Goal: Task Accomplishment & Management: Complete application form

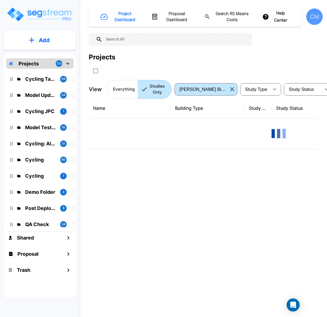
click at [227, 45] on div "Project Dashboard Proposal Dashboard Search RS Means Costs Help Center CM Proje…" at bounding box center [206, 53] width 234 height 92
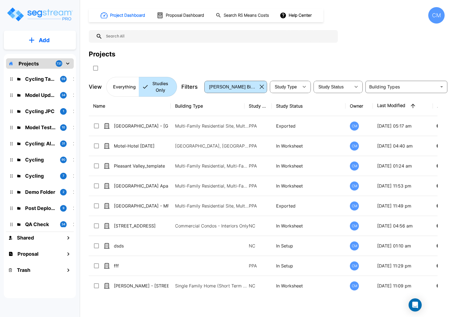
click at [39, 39] on p "Add" at bounding box center [44, 40] width 11 height 8
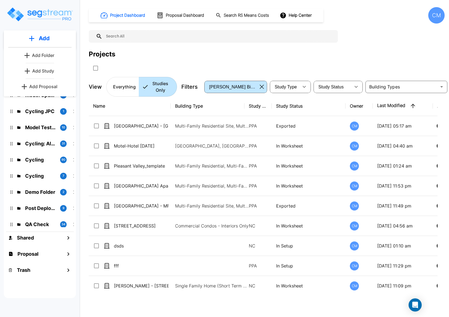
click at [45, 70] on p "Add Study" at bounding box center [43, 71] width 22 height 7
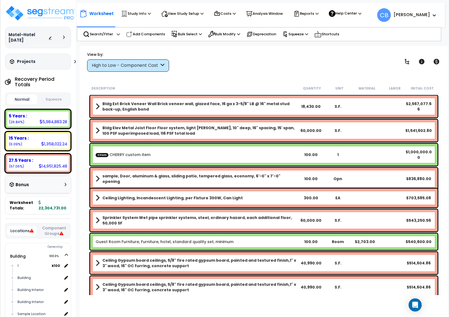
click at [414, 18] on small "Cherry Mae" at bounding box center [412, 14] width 36 height 7
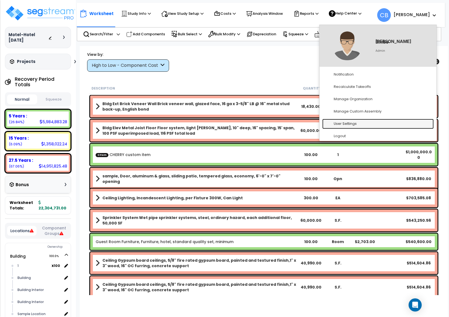
click at [357, 125] on link "User Settings" at bounding box center [379, 124] width 112 height 10
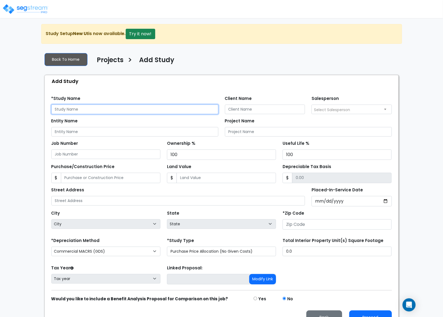
click at [122, 114] on input "text" at bounding box center [134, 109] width 167 height 10
type input "dgfd"
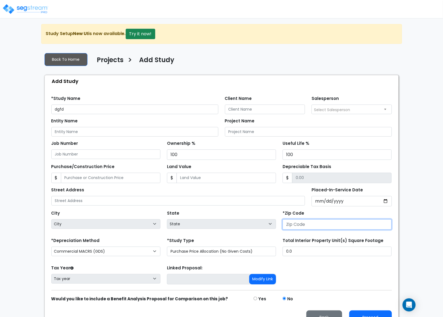
click at [331, 226] on input "number" at bounding box center [337, 224] width 109 height 10
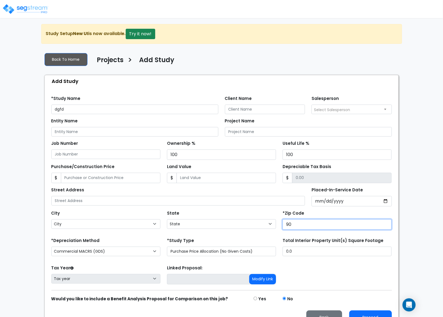
type input "900"
select select "CA"
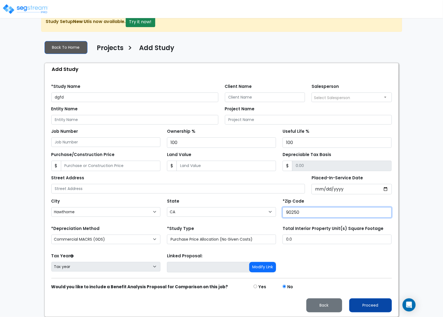
type input "90250"
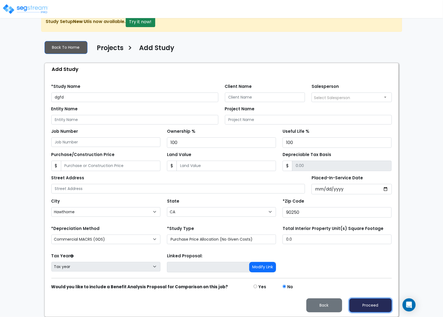
click at [366, 299] on button "Proceed" at bounding box center [370, 305] width 43 height 14
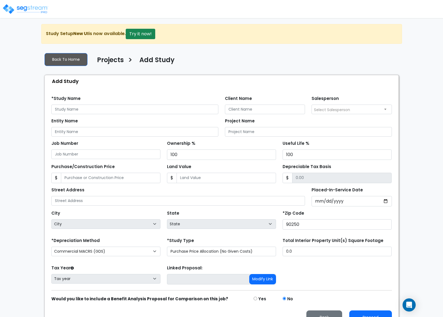
scroll to position [15, 0]
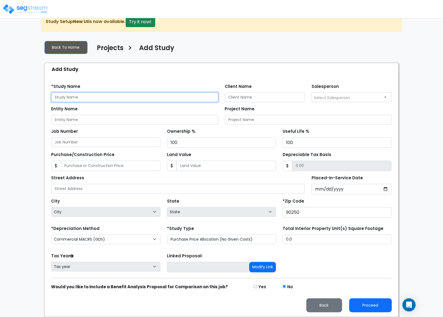
click at [109, 95] on input "text" at bounding box center [134, 97] width 167 height 10
type input "vsxv"
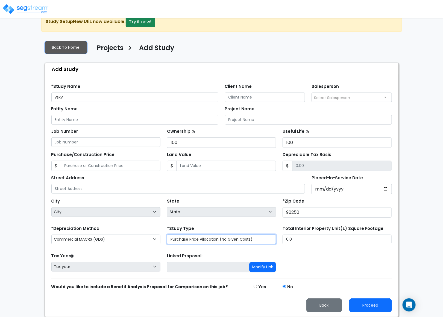
click at [229, 242] on select "Purchase Price Allocation (No Given Costs) New Construction / Reno / TI's (Give…" at bounding box center [221, 239] width 109 height 10
select select "NEW"
click at [167, 234] on select "Purchase Price Allocation (No Given Costs) New Construction / Reno / TI's (Give…" at bounding box center [221, 239] width 109 height 10
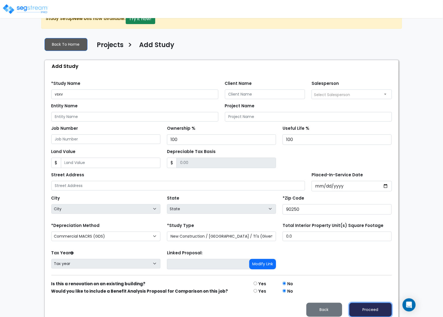
click at [367, 309] on button "Proceed" at bounding box center [370, 309] width 43 height 14
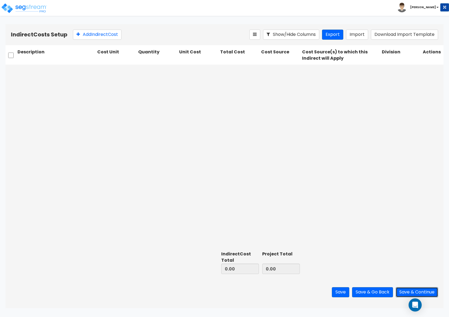
click at [412, 287] on button "Save & Continue" at bounding box center [417, 292] width 42 height 10
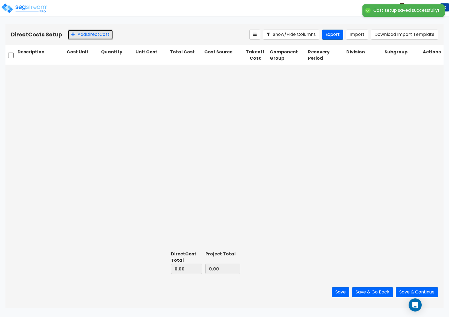
click at [90, 32] on button "Add Direct Cost" at bounding box center [90, 35] width 45 height 10
type input "10,000.00"
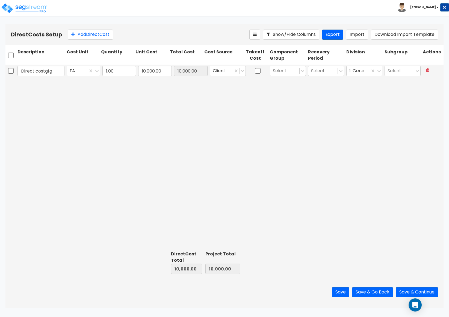
type input "Direct costgfg"
click at [254, 70] on div at bounding box center [258, 71] width 22 height 13
click at [261, 68] on div at bounding box center [258, 71] width 22 height 13
click at [258, 72] on input "checkbox" at bounding box center [257, 71] width 5 height 10
checkbox input "true"
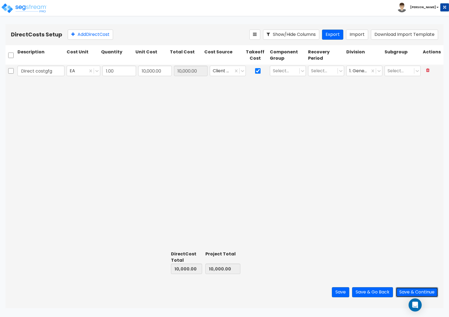
click at [403, 289] on button "Save & Continue" at bounding box center [417, 292] width 42 height 10
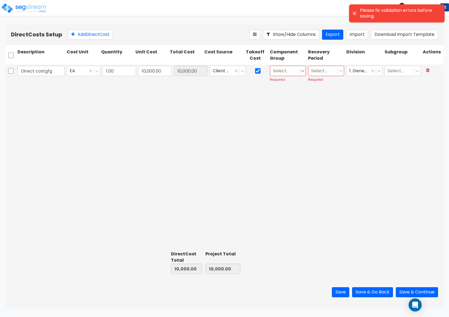
click at [300, 73] on icon at bounding box center [302, 70] width 5 height 5
click at [290, 105] on div "2.00 - GENERAL REQUIREMENTS" at bounding box center [288, 96] width 36 height 15
click at [340, 69] on icon at bounding box center [340, 70] width 5 height 5
click at [334, 113] on div "7 Years" at bounding box center [326, 115] width 36 height 10
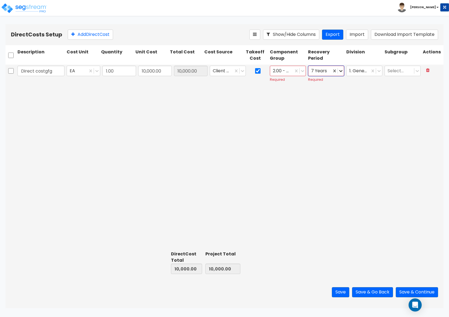
click at [341, 68] on icon at bounding box center [340, 70] width 5 height 5
click at [324, 103] on div "5 Years" at bounding box center [326, 105] width 36 height 10
click at [402, 291] on button "Save & Continue" at bounding box center [417, 292] width 42 height 10
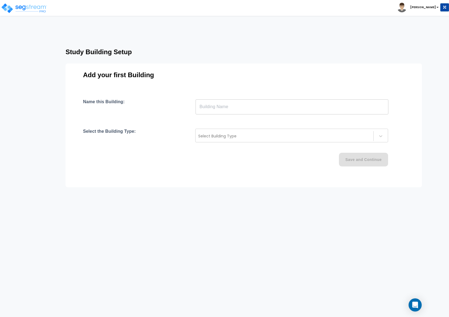
click at [247, 103] on input "text" at bounding box center [292, 106] width 193 height 15
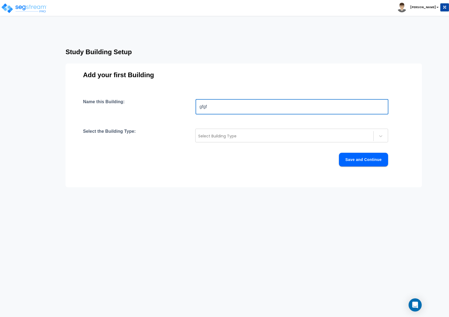
type input "gfgf"
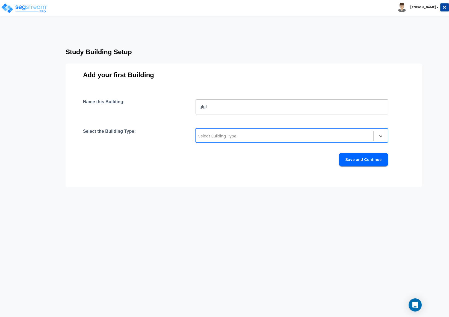
click at [243, 135] on div at bounding box center [284, 136] width 172 height 7
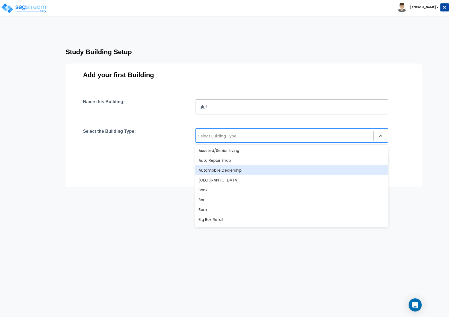
click at [224, 173] on div "Automobile Dealership" at bounding box center [291, 170] width 193 height 10
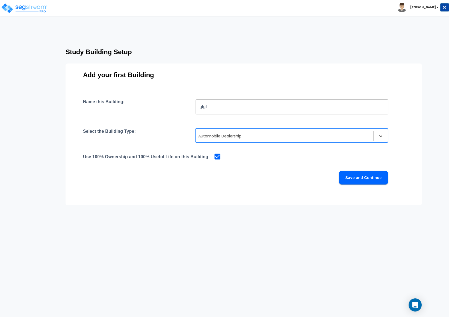
click at [355, 176] on button "Save and Continue" at bounding box center [363, 178] width 49 height 14
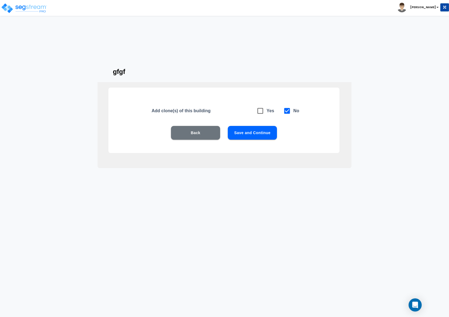
click at [251, 140] on div "Back Save and Continue" at bounding box center [224, 141] width 196 height 30
click at [241, 132] on button "Save and Continue" at bounding box center [252, 133] width 49 height 14
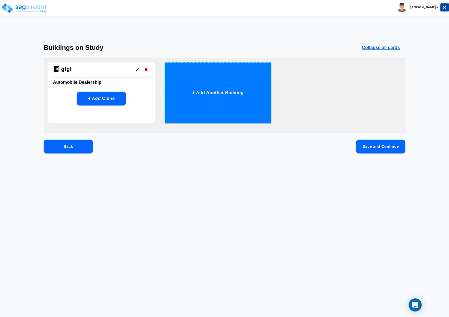
click at [213, 95] on button "+ Add Another Building" at bounding box center [218, 92] width 107 height 61
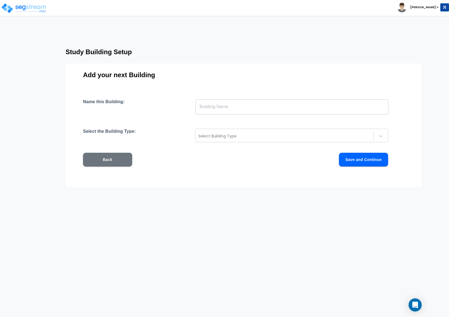
click at [226, 116] on div "Name this Building: ​ Select the Building Type: Select Building Type Back Save …" at bounding box center [244, 139] width 322 height 80
click at [227, 109] on input "g" at bounding box center [292, 106] width 193 height 15
type input "gff"
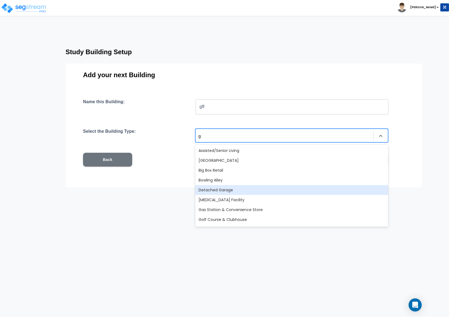
click at [222, 192] on div "Detached Garage" at bounding box center [291, 190] width 193 height 10
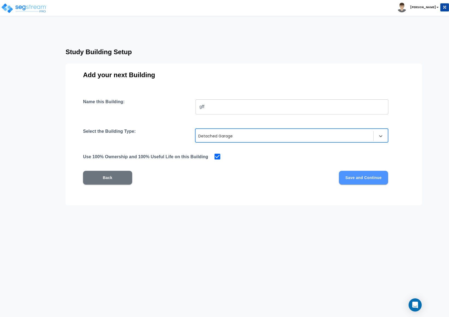
click at [354, 177] on button "Save and Continue" at bounding box center [363, 178] width 49 height 14
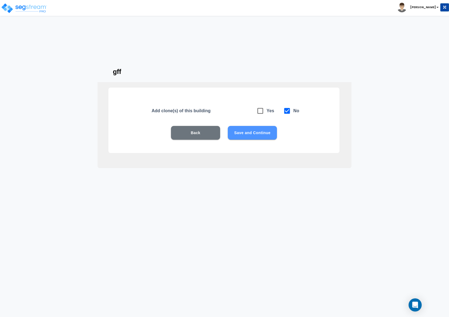
click at [264, 134] on button "Save and Continue" at bounding box center [252, 133] width 49 height 14
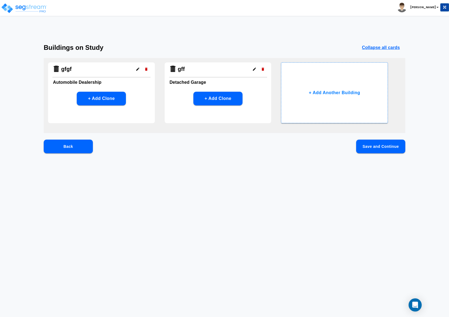
click at [364, 144] on button "Save and Continue" at bounding box center [380, 146] width 49 height 14
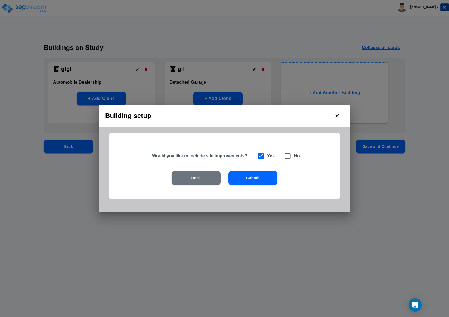
click at [266, 180] on button "Submit" at bounding box center [253, 178] width 49 height 14
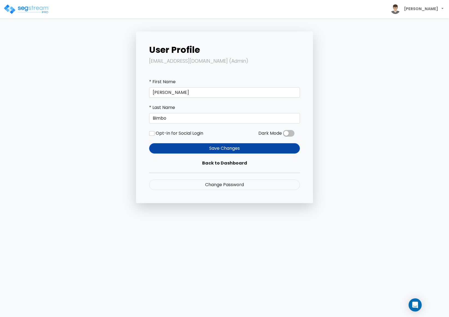
drag, startPoint x: 20, startPoint y: 49, endPoint x: 56, endPoint y: 45, distance: 35.4
click at [20, 49] on body "[PERSON_NAME]" at bounding box center [224, 101] width 449 height 203
click at [11, 81] on body "[PERSON_NAME]" at bounding box center [224, 101] width 449 height 203
click at [12, 81] on body "[PERSON_NAME]" at bounding box center [224, 101] width 449 height 203
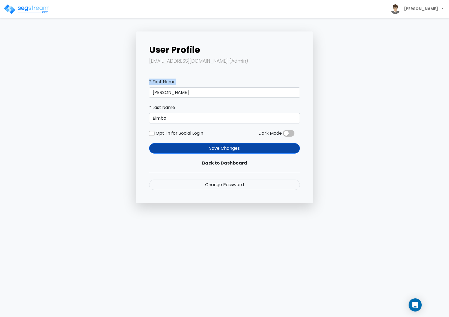
click at [12, 81] on body "[PERSON_NAME]" at bounding box center [224, 101] width 449 height 203
drag, startPoint x: 12, startPoint y: 81, endPoint x: 45, endPoint y: 58, distance: 39.4
click at [11, 82] on body "[PERSON_NAME]" at bounding box center [224, 101] width 449 height 203
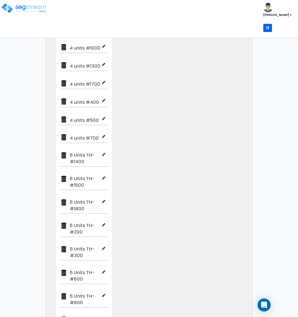
scroll to position [225, 0]
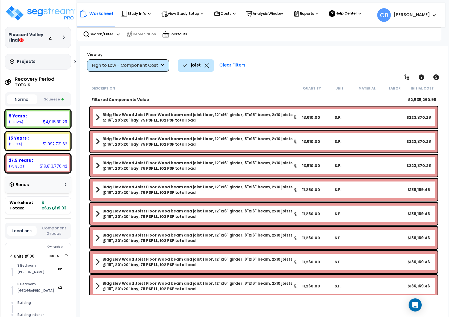
click at [206, 66] on icon at bounding box center [207, 65] width 4 height 4
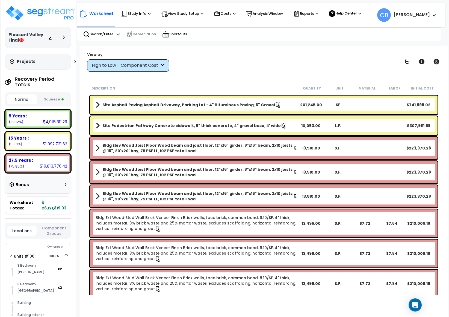
click at [134, 66] on div "High to Low - Component Cost" at bounding box center [126, 65] width 68 height 6
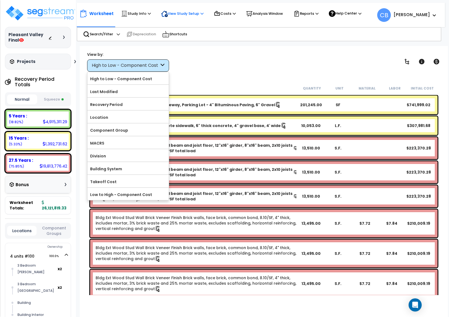
click at [192, 13] on p "View Study Setup" at bounding box center [182, 13] width 42 height 7
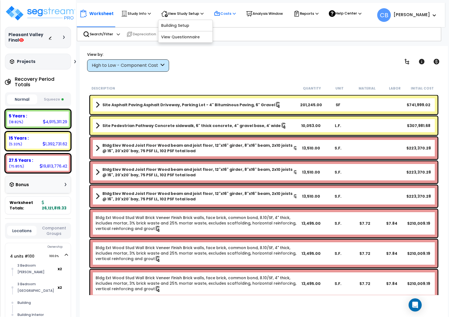
click at [210, 14] on icon at bounding box center [217, 13] width 7 height 7
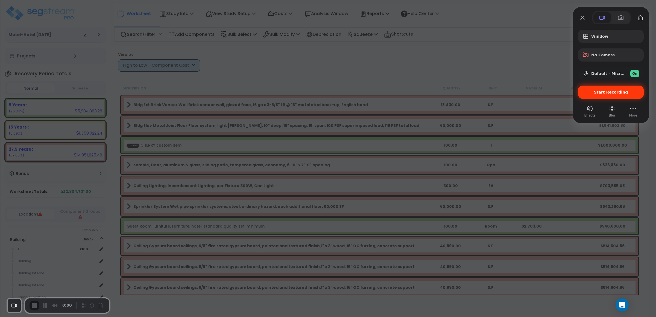
click at [432, 92] on span "Start Recording" at bounding box center [611, 92] width 34 height 4
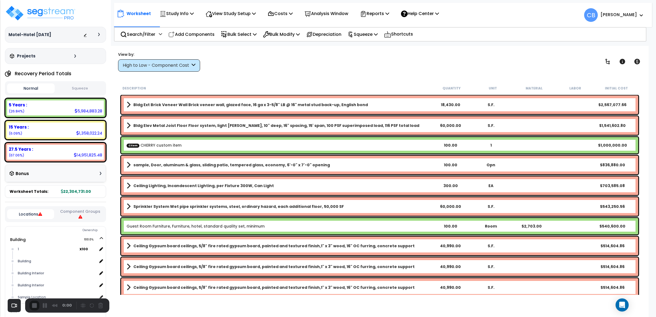
click at [188, 163] on b "sample, Door, aluminum & glass, sliding patio, tempered glass, economy, 6'-0" x…" at bounding box center [231, 164] width 197 height 5
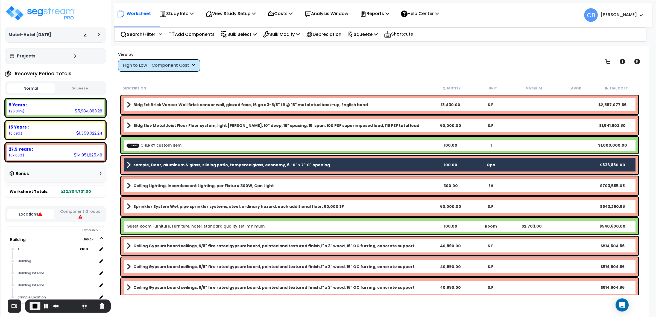
click at [184, 180] on div "Ceiling Lighting, Incandescent Lighting, per Fixture 300W, Can Light 300.00 EA …" at bounding box center [379, 185] width 517 height 19
click at [176, 203] on link "Sprinkler System Wet pipe sprinkler systems, steel, ordinary hazard, each addit…" at bounding box center [279, 207] width 304 height 8
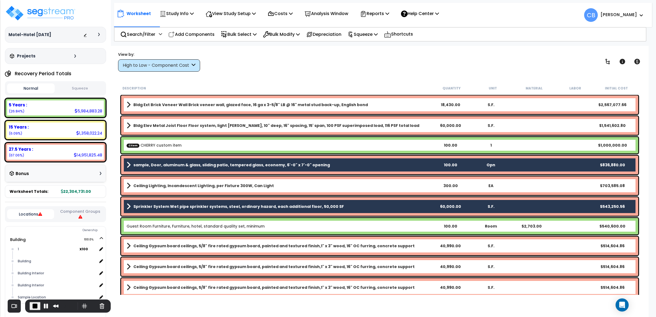
click at [166, 187] on b "Ceiling Lighting, Incandescent Lighting, per Fixture 300W, Can Light" at bounding box center [203, 185] width 140 height 5
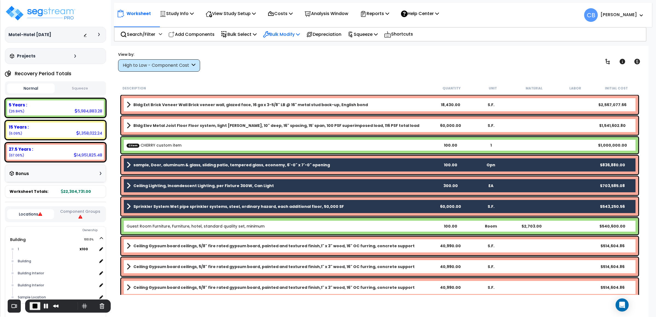
click at [276, 31] on p "Bulk Modify" at bounding box center [281, 34] width 37 height 7
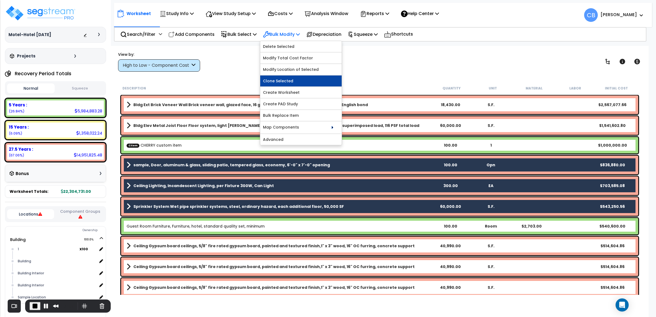
click at [285, 78] on link "Clone Selected" at bounding box center [300, 80] width 81 height 11
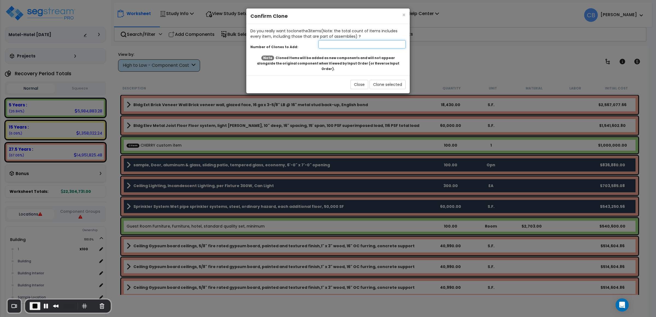
click at [334, 43] on input "number" at bounding box center [361, 44] width 87 height 8
type input "3"
click at [385, 80] on button "Clone selected" at bounding box center [388, 84] width 36 height 9
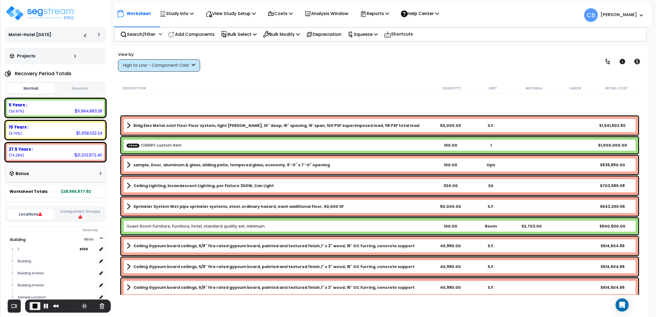
scroll to position [123, 0]
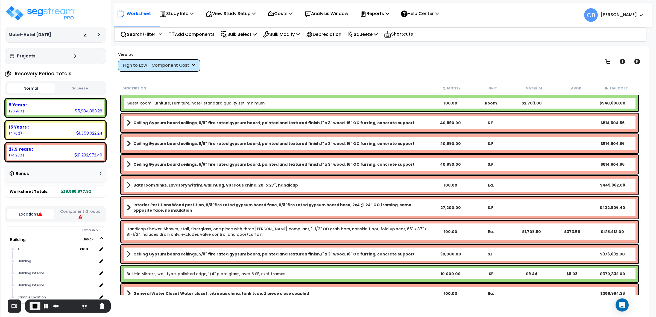
click at [129, 61] on div "High to Low - Component Cost" at bounding box center [159, 65] width 82 height 12
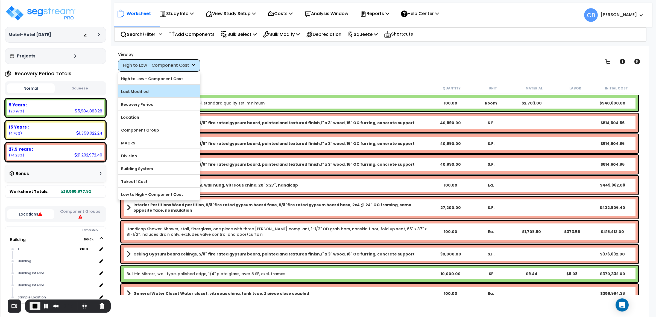
click at [145, 92] on label "Last Modified" at bounding box center [158, 91] width 81 height 8
click at [0, 0] on input "Last Modified" at bounding box center [0, 0] width 0 height 0
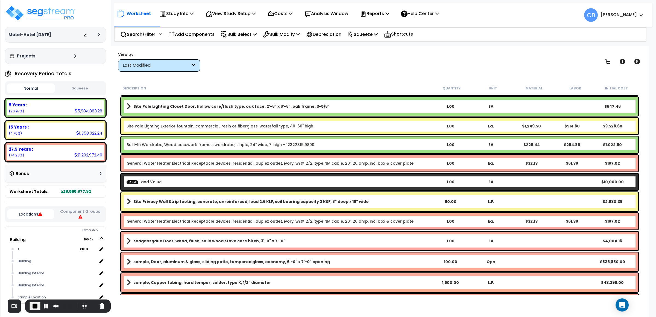
scroll to position [0, 0]
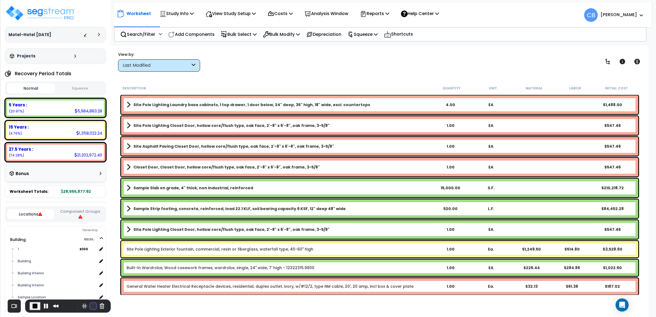
click at [90, 307] on button "Restart Recording" at bounding box center [93, 306] width 7 height 7
click at [89, 316] on div "Are you sure you want to restart your recording? Your current video progress wi…" at bounding box center [328, 317] width 656 height 0
click at [92, 305] on button "Restart Recording" at bounding box center [93, 306] width 7 height 7
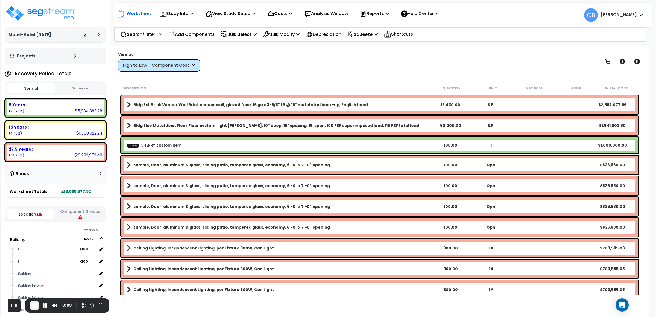
click at [143, 65] on div "High to Low - Component Cost" at bounding box center [157, 65] width 68 height 6
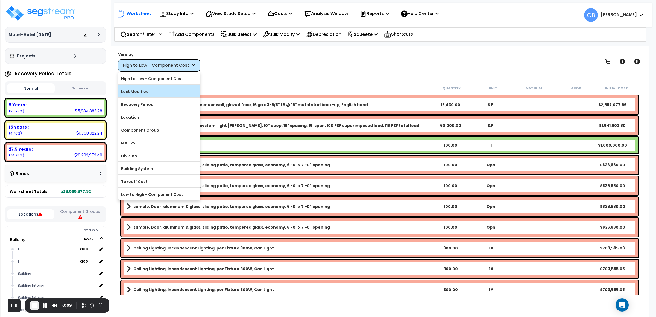
click at [149, 90] on label "Last Modified" at bounding box center [158, 91] width 81 height 8
click at [0, 0] on input "Last Modified" at bounding box center [0, 0] width 0 height 0
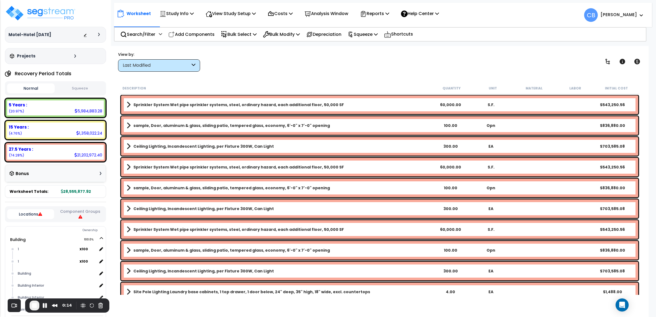
click at [155, 105] on b "Sprinkler System Wet pipe sprinkler systems, steel, ordinary hazard, each addit…" at bounding box center [238, 104] width 210 height 5
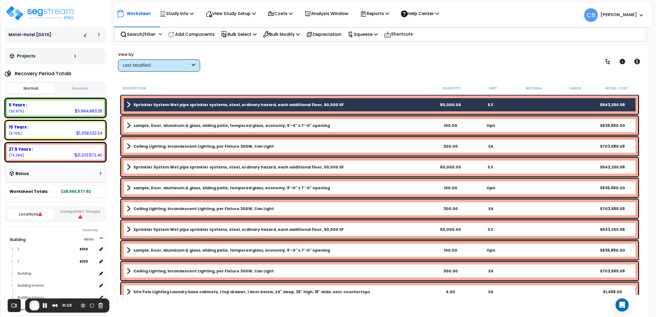
click at [152, 125] on b "sample, Door, aluminum & glass, sliding patio, tempered glass, economy, 6'-0" x…" at bounding box center [231, 125] width 197 height 5
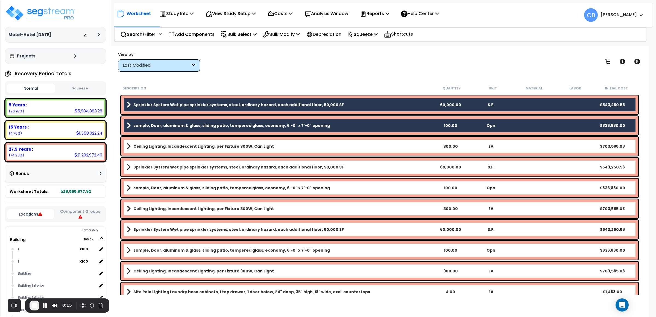
click at [148, 142] on link "Ceiling Lighting, Incandescent Lighting, per Fixture 300W, Can Light" at bounding box center [279, 146] width 304 height 8
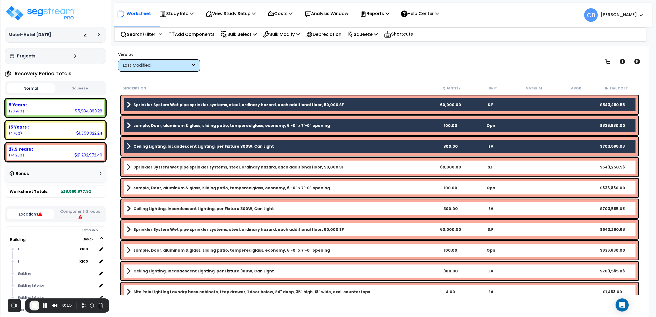
click at [149, 166] on b "Sprinkler System Wet pipe sprinkler systems, steel, ordinary hazard, each addit…" at bounding box center [238, 166] width 210 height 5
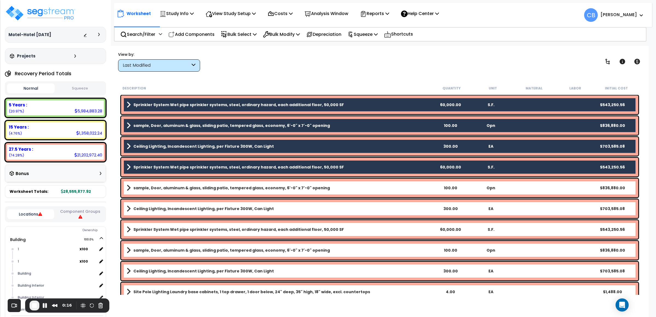
click at [149, 180] on div "sample, Door, aluminum & glass, sliding patio, tempered glass, economy, 6'-0" x…" at bounding box center [379, 187] width 517 height 19
click at [148, 205] on link "Ceiling Lighting, Incandescent Lighting, per Fixture 300W, Can Light" at bounding box center [279, 209] width 304 height 8
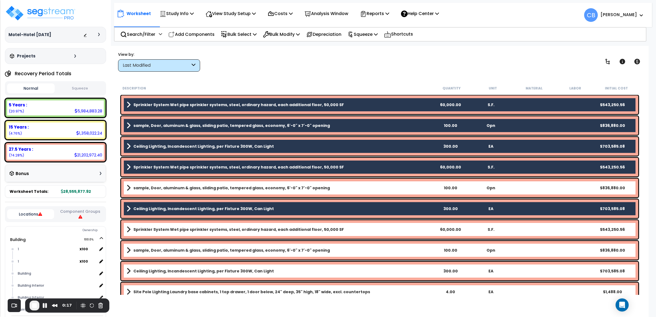
click at [144, 190] on b "sample, Door, aluminum & glass, sliding patio, tempered glass, economy, 6'-0" x…" at bounding box center [231, 187] width 197 height 5
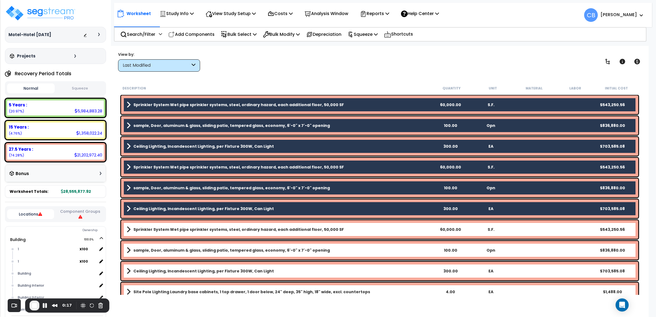
scroll to position [82, 0]
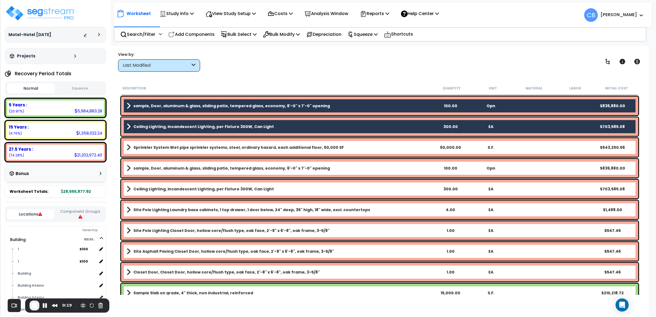
click at [150, 143] on link "Sprinkler System Wet pipe sprinkler systems, steel, ordinary hazard, each addit…" at bounding box center [279, 147] width 304 height 8
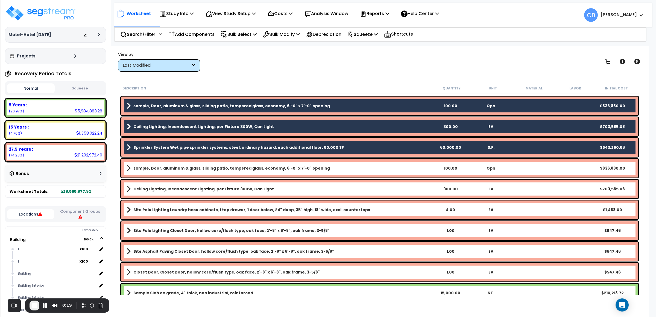
click at [147, 165] on b "sample, Door, aluminum & glass, sliding patio, tempered glass, economy, 6'-0" x…" at bounding box center [231, 167] width 197 height 5
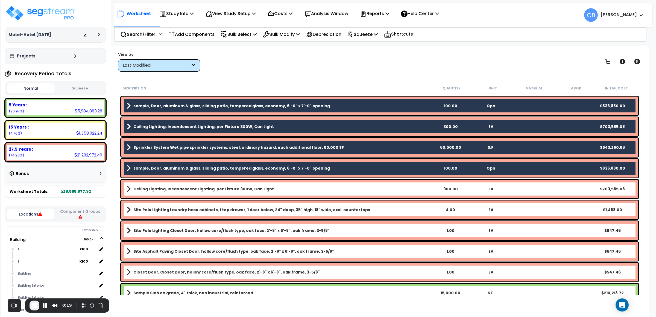
click at [146, 183] on div "Ceiling Lighting, Incandescent Lighting, per Fixture 300W, Can Light 300.00 EA …" at bounding box center [379, 189] width 517 height 19
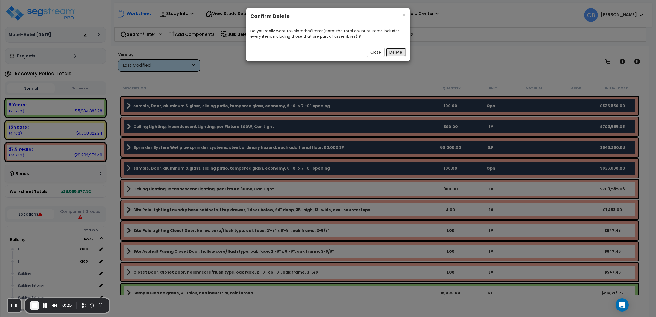
click at [400, 51] on button "Delete" at bounding box center [396, 52] width 20 height 9
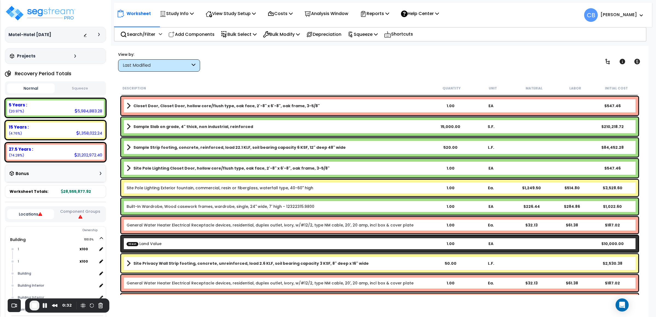
scroll to position [0, 0]
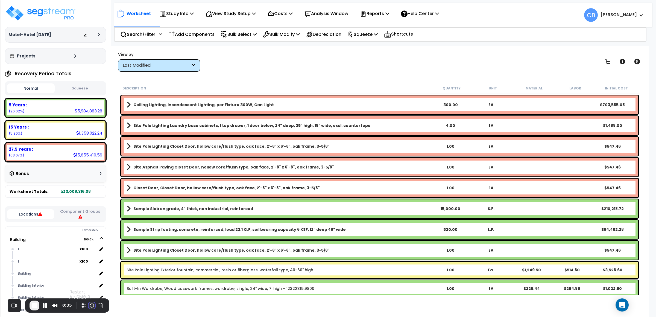
click at [89, 307] on button "Restart Recording" at bounding box center [92, 305] width 7 height 7
click at [330, 317] on div at bounding box center [328, 317] width 656 height 0
click at [149, 106] on b "Ceiling Lighting, Incandescent Lighting, per Fixture 300W, Can Light" at bounding box center [203, 104] width 140 height 5
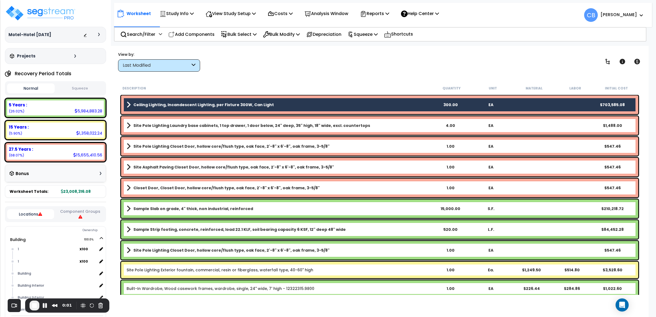
click at [151, 126] on b "Site Pole Lighting Laundry base cabinets, 1 top drawer, 1 door below, 24" deep,…" at bounding box center [251, 125] width 237 height 5
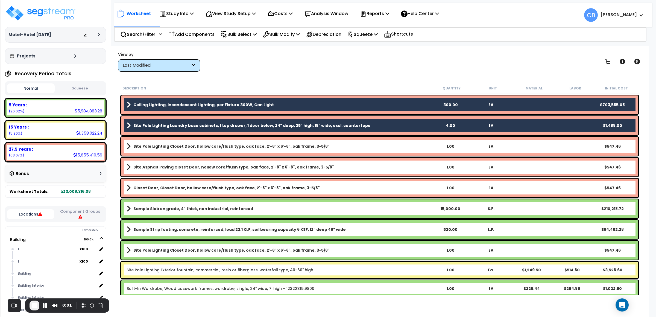
click at [150, 143] on b "Site Pole Lighting Closet Door, hollow core/flush type, oak face, 2'-8" x 6'-8"…" at bounding box center [231, 145] width 196 height 5
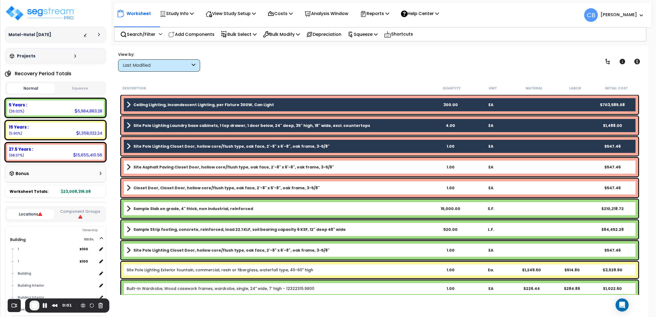
click at [150, 163] on link "Site Asphalt Paving Closet Door, hollow core/flush type, oak face, 2'-8" x 6'-8…" at bounding box center [279, 167] width 304 height 8
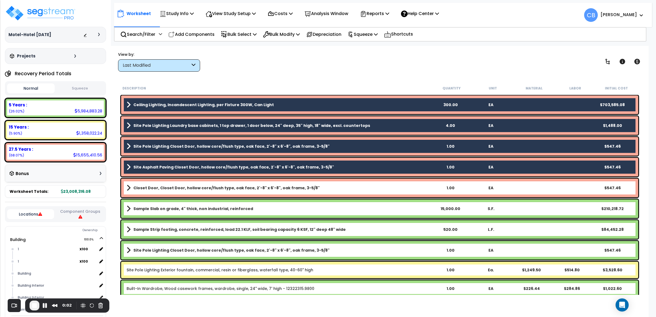
click at [153, 184] on link "Closet Door, Closet Door, hollow core/flush type, oak face, 2'-8" x 6'-8", oak …" at bounding box center [279, 188] width 304 height 8
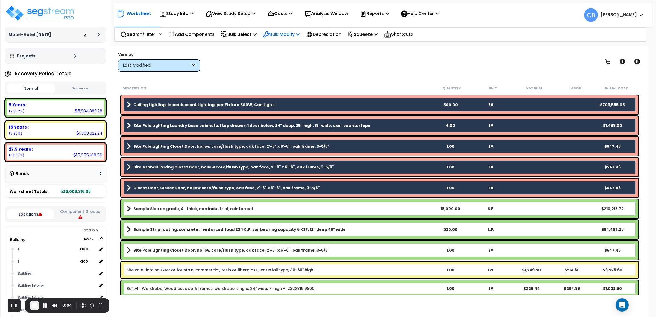
click at [275, 33] on p "Bulk Modify" at bounding box center [281, 34] width 37 height 7
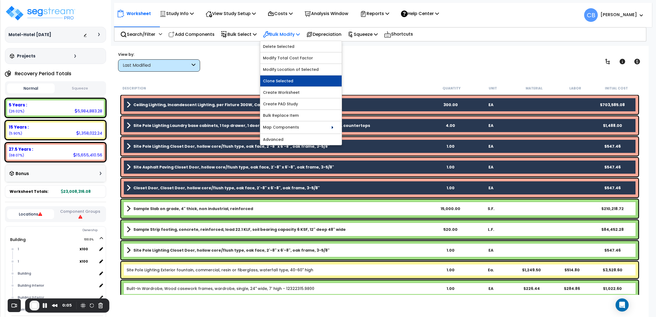
click at [282, 82] on link "Clone Selected" at bounding box center [300, 80] width 81 height 11
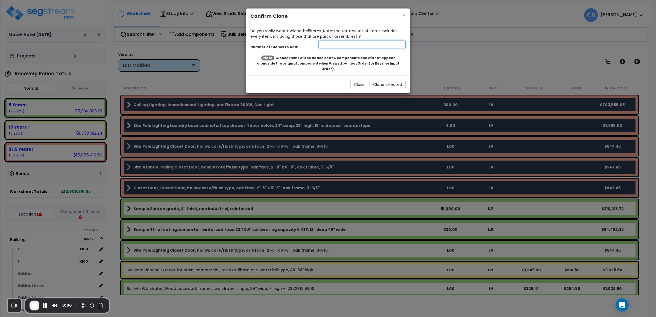
click at [322, 46] on input "number" at bounding box center [361, 44] width 87 height 8
type input "2"
click at [381, 80] on button "Clone selected" at bounding box center [388, 84] width 36 height 9
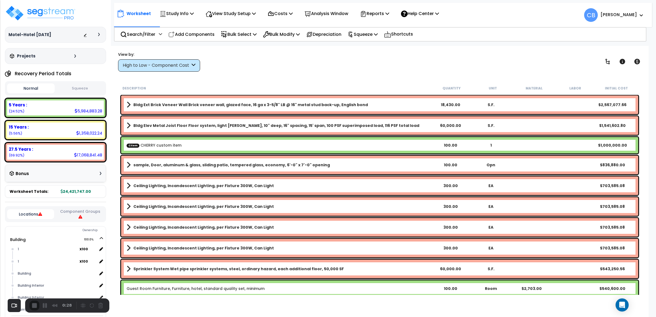
click at [162, 72] on div "Worksheet Study Info Study Setup Add Property Unit Template study Clone study CB" at bounding box center [380, 204] width 538 height 317
click at [156, 66] on div "High to Low - Component Cost" at bounding box center [157, 65] width 68 height 6
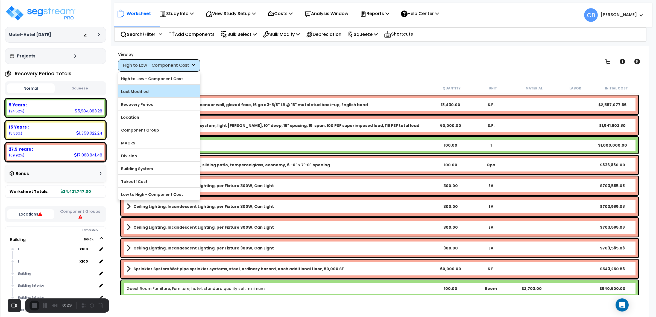
click at [159, 94] on label "Last Modified" at bounding box center [158, 91] width 81 height 8
click at [0, 0] on input "Last Modified" at bounding box center [0, 0] width 0 height 0
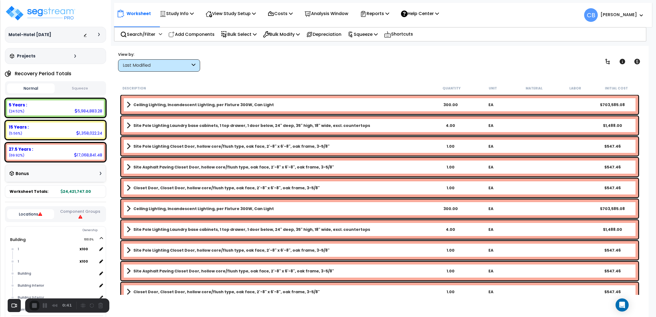
click at [33, 308] on div "0:41" at bounding box center [52, 305] width 45 height 10
click at [33, 305] on div "0:42" at bounding box center [52, 305] width 45 height 10
click at [33, 305] on div "0:43" at bounding box center [52, 305] width 45 height 10
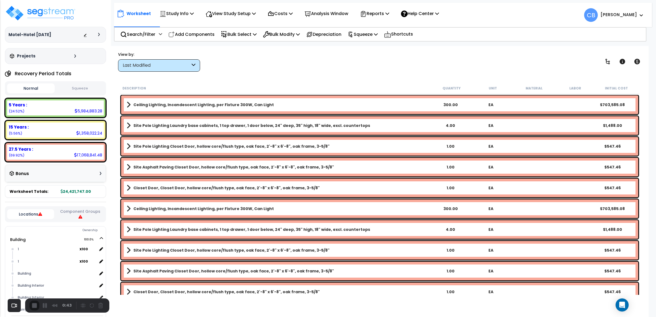
click at [33, 305] on div "0:43" at bounding box center [52, 305] width 45 height 10
click at [38, 306] on div "0:47" at bounding box center [52, 305] width 45 height 10
click at [60, 304] on div "0:47" at bounding box center [67, 305] width 14 height 6
click at [94, 303] on div "Recorder controls - play pause" at bounding box center [92, 305] width 26 height 9
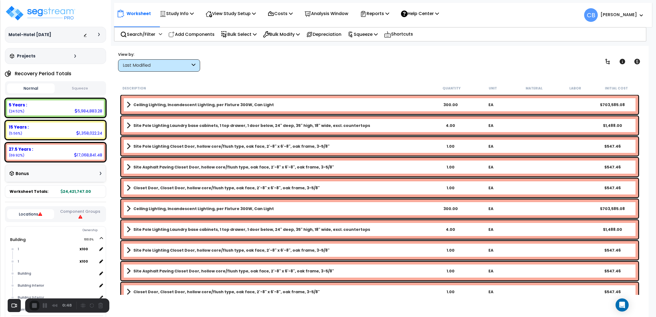
click at [96, 303] on div "Recorder controls - play pause" at bounding box center [92, 305] width 26 height 9
click at [116, 283] on body "We are Building your Study. So please grab a coffee and let us do the heavy lif…" at bounding box center [328, 182] width 656 height 317
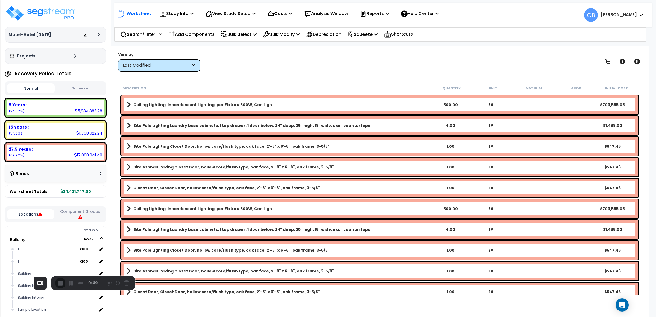
click at [64, 282] on div "0:49" at bounding box center [77, 283] width 45 height 10
click at [55, 283] on div "0:49" at bounding box center [77, 283] width 45 height 10
click at [55, 283] on div "0:50" at bounding box center [77, 283] width 45 height 10
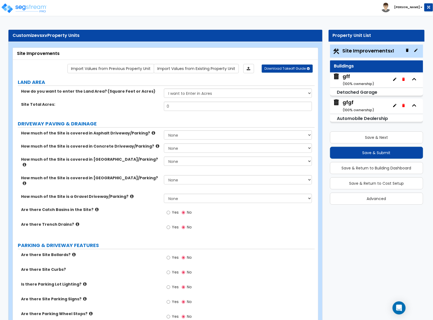
click at [352, 48] on span "Site Improvements x1" at bounding box center [369, 50] width 52 height 7
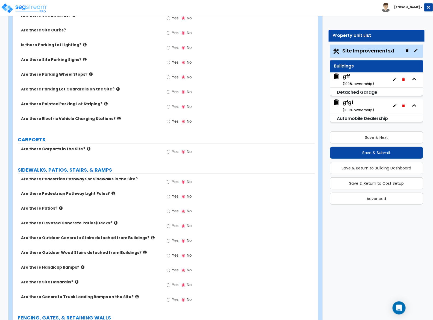
scroll to position [321, 0]
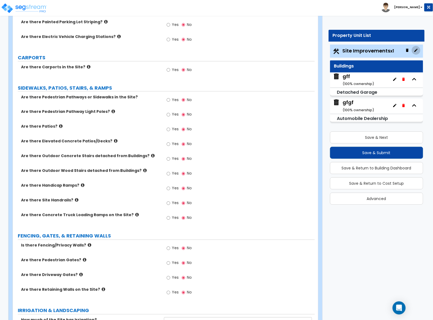
click at [415, 52] on icon "button" at bounding box center [416, 50] width 3 height 3
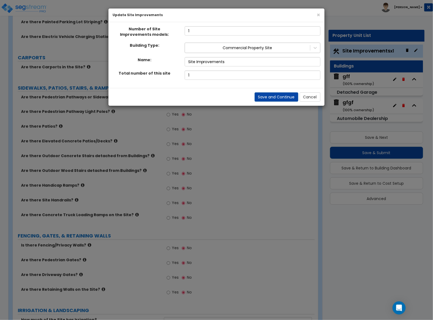
click at [245, 46] on div at bounding box center [248, 48] width 120 height 7
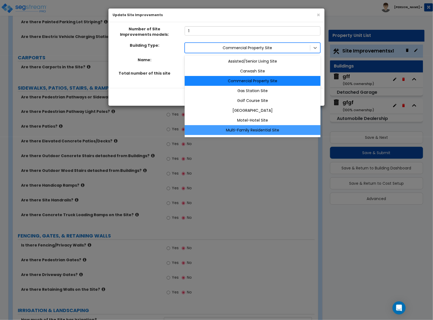
click at [241, 130] on div "Multi-Family Residential Site" at bounding box center [253, 130] width 136 height 10
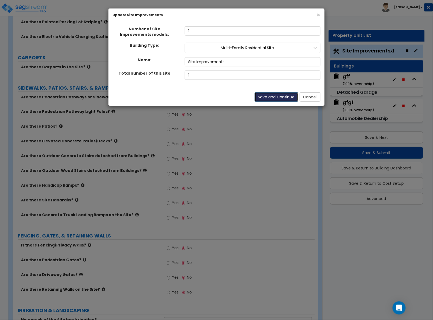
click at [284, 96] on button "Save and Continue" at bounding box center [277, 96] width 44 height 9
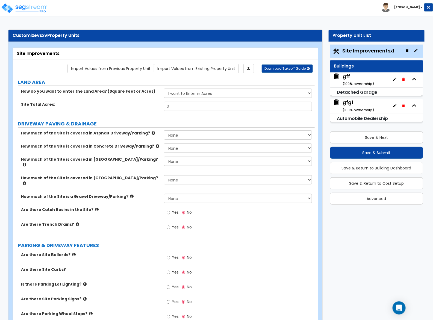
scroll to position [622, 0]
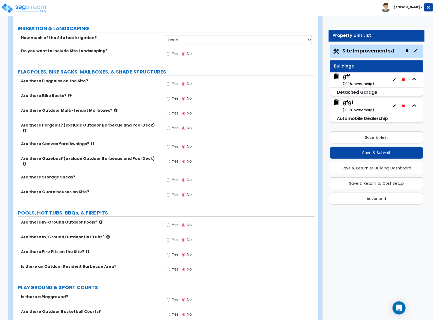
click at [174, 176] on label "Yes" at bounding box center [173, 180] width 12 height 9
click at [170, 177] on input "Yes" at bounding box center [169, 180] width 4 height 6
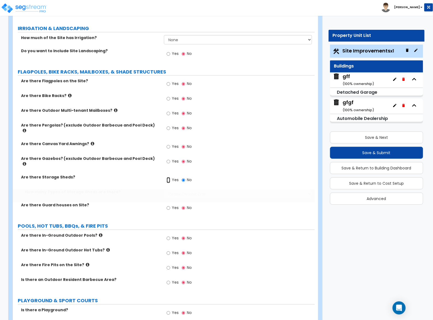
radio input "true"
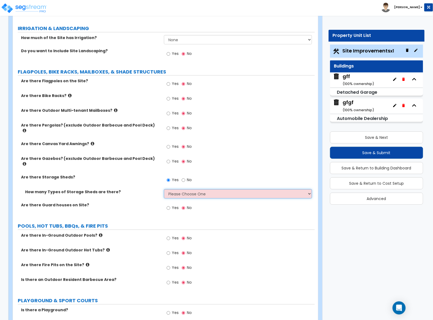
click at [172, 189] on select "Please Choose One 1 2" at bounding box center [238, 193] width 148 height 9
select select "1"
click at [164, 189] on select "Please Choose One 1 2" at bounding box center [238, 193] width 148 height 9
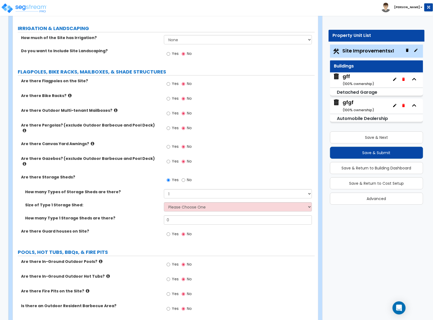
click at [174, 202] on div "Size of Type 1 Storage Shed: Please Choose One 16' x 32' 30' x 64'" at bounding box center [164, 208] width 302 height 13
click at [175, 202] on select "Please Choose One 16' x 32' 30' x 64'" at bounding box center [238, 206] width 148 height 9
click at [130, 202] on label "Size of Type 1 Storage Shed:" at bounding box center [92, 204] width 135 height 5
click at [136, 8] on div "Toggle navigation [PERSON_NAME]" at bounding box center [216, 8] width 433 height 16
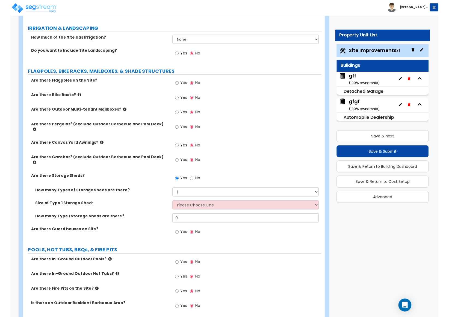
scroll to position [619, 0]
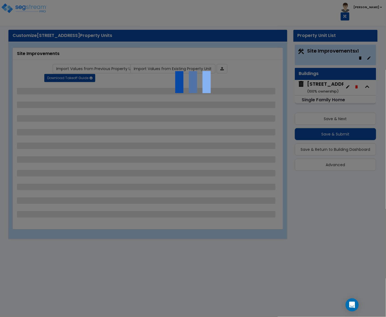
select select "2"
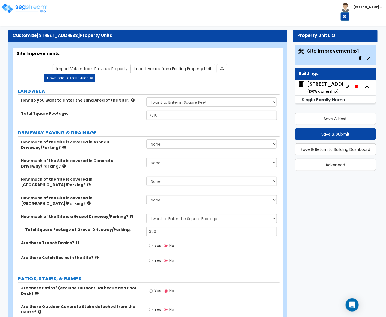
click at [319, 47] on div "Site Improvements x1" at bounding box center [336, 55] width 82 height 20
click at [320, 48] on span "Site Improvements x1" at bounding box center [334, 50] width 52 height 7
click at [317, 54] on span "Site Improvements x1" at bounding box center [334, 50] width 52 height 7
click at [318, 52] on span "Site Improvements x1" at bounding box center [334, 50] width 52 height 7
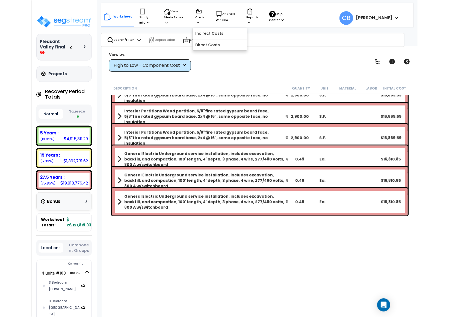
scroll to position [5875, 0]
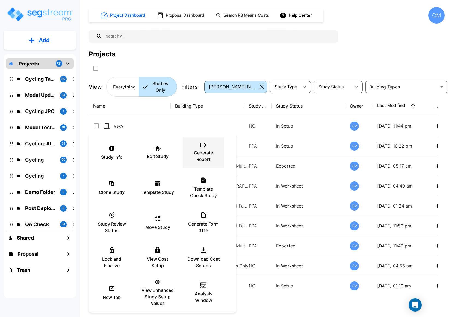
click at [201, 152] on p "Generate Report" at bounding box center [203, 155] width 33 height 13
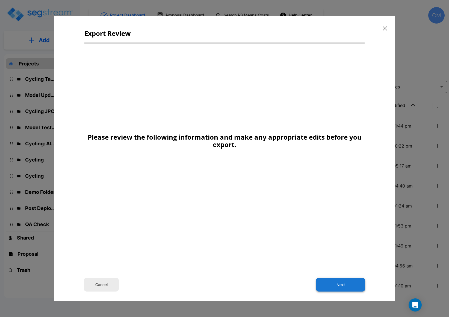
click at [344, 291] on div "Cancel Next" at bounding box center [224, 284] width 341 height 14
click at [344, 288] on button "Next" at bounding box center [340, 284] width 49 height 14
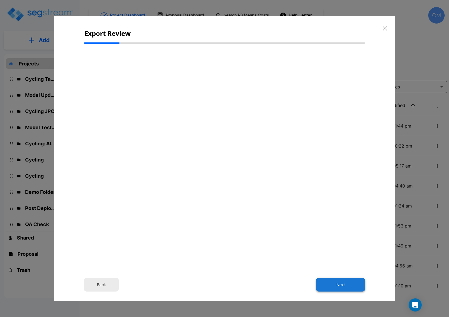
click at [345, 284] on button "Next" at bounding box center [340, 284] width 49 height 14
click at [345, 285] on button "Next" at bounding box center [340, 284] width 49 height 14
click at [323, 43] on span at bounding box center [224, 43] width 280 height 2
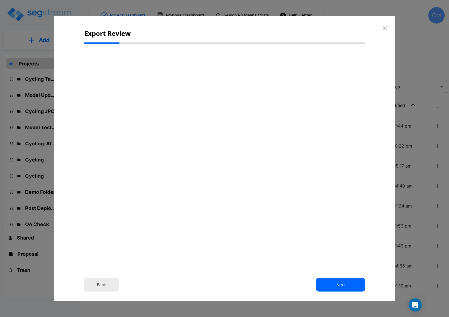
click at [336, 37] on div "Export Review Back Next" at bounding box center [224, 158] width 341 height 285
click at [140, 90] on div "Back Next" at bounding box center [224, 144] width 280 height 192
drag, startPoint x: 141, startPoint y: 89, endPoint x: 144, endPoint y: 89, distance: 3.3
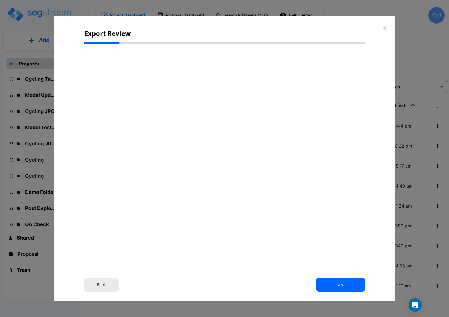
click at [141, 90] on div "Back Next" at bounding box center [224, 144] width 280 height 192
click at [145, 89] on div "Back Next" at bounding box center [224, 144] width 280 height 192
click at [147, 88] on div "Back Next" at bounding box center [224, 144] width 280 height 192
drag, startPoint x: 180, startPoint y: 101, endPoint x: 224, endPoint y: 124, distance: 50.0
click at [180, 102] on div "Back Next" at bounding box center [224, 144] width 280 height 192
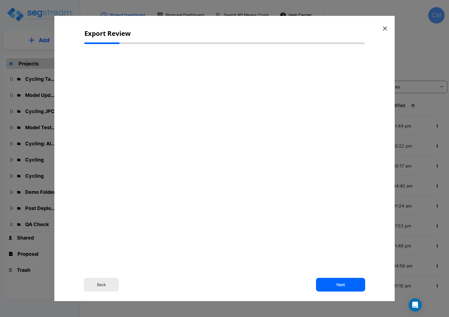
click at [224, 124] on div "Back Next" at bounding box center [224, 144] width 280 height 192
click at [105, 277] on button "Back" at bounding box center [101, 284] width 35 height 14
click at [331, 283] on p "In Setup" at bounding box center [308, 285] width 65 height 7
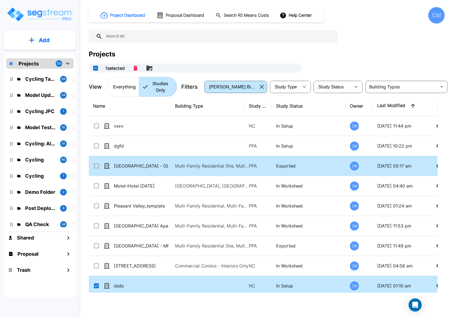
click at [97, 285] on input "select row dsds" at bounding box center [95, 284] width 5 height 5
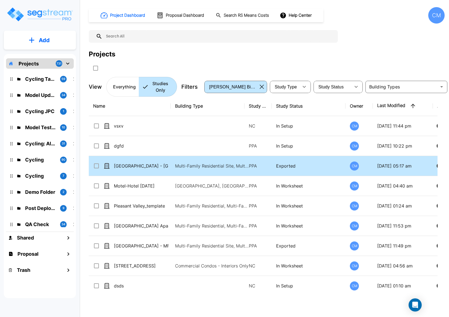
checkbox input "false"
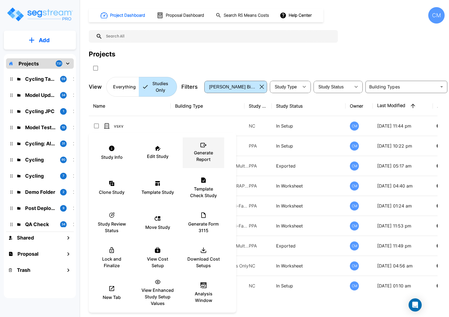
click at [204, 154] on p "Generate Report" at bounding box center [203, 155] width 33 height 13
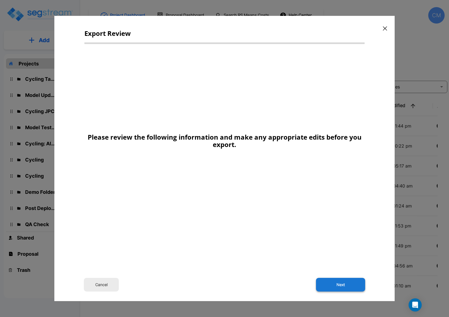
click at [330, 282] on button "Next" at bounding box center [340, 284] width 49 height 14
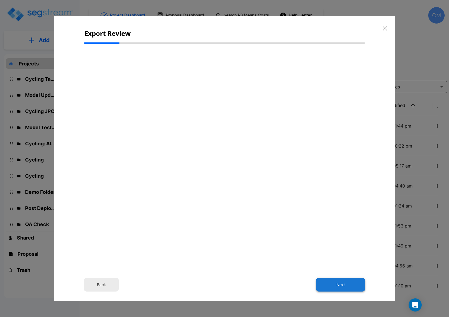
click at [330, 282] on button "Next" at bounding box center [340, 284] width 49 height 14
drag, startPoint x: 386, startPoint y: 25, endPoint x: 140, endPoint y: 27, distance: 245.2
click at [386, 26] on button "button" at bounding box center [385, 28] width 8 height 9
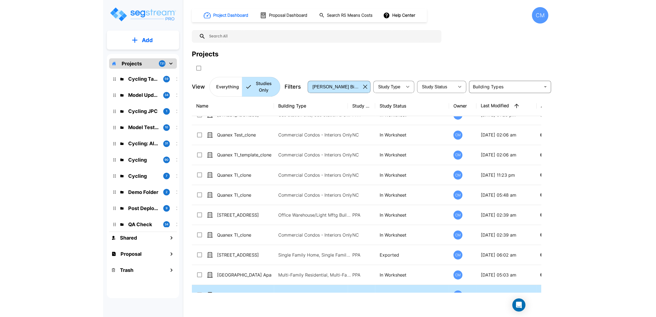
scroll to position [451, 0]
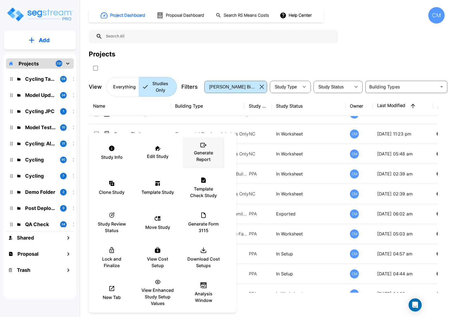
click at [201, 159] on p "Generate Report" at bounding box center [203, 155] width 33 height 13
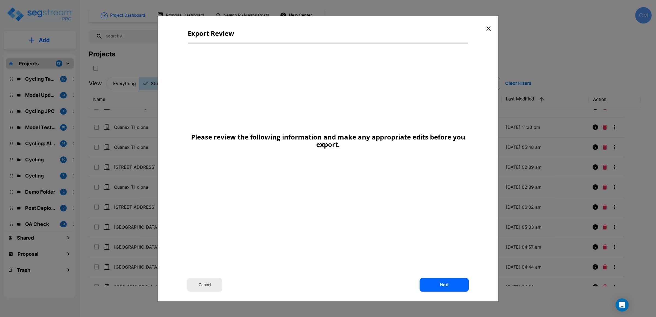
drag, startPoint x: 488, startPoint y: 28, endPoint x: 89, endPoint y: 80, distance: 402.4
click at [449, 27] on icon "button" at bounding box center [489, 28] width 4 height 4
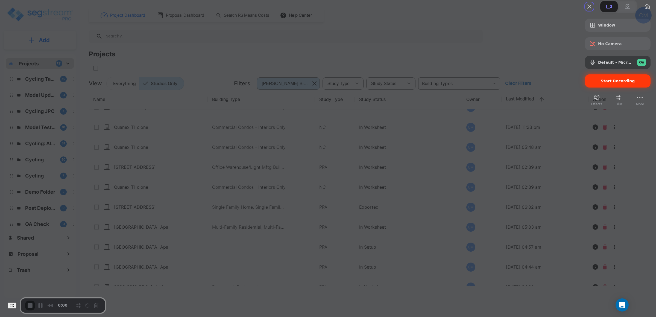
click at [449, 83] on span "Start Recording" at bounding box center [617, 81] width 57 height 4
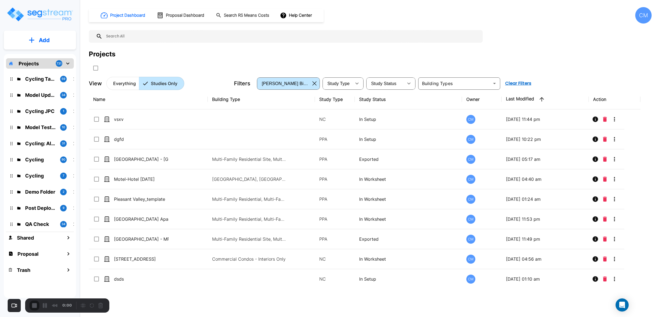
scroll to position [451, 0]
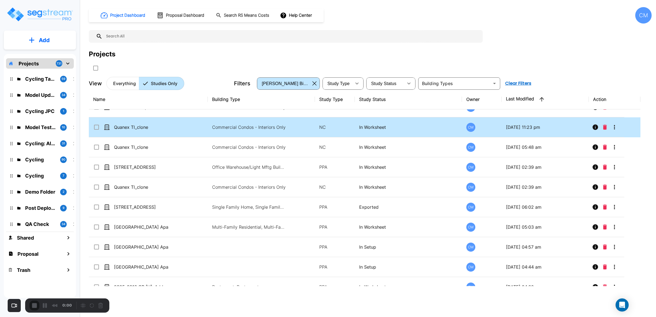
click at [328, 137] on td "NC" at bounding box center [335, 127] width 40 height 20
click at [439, 299] on div "Project Dashboard Proposal Dashboard Search RS Means Costs Help Center CM Proje…" at bounding box center [370, 158] width 572 height 317
click at [403, 307] on div "Project Dashboard Proposal Dashboard Search RS Means Costs Help Center CM Proje…" at bounding box center [370, 158] width 572 height 317
click at [98, 128] on input "select row Quanex TI_clone" at bounding box center [95, 126] width 5 height 5
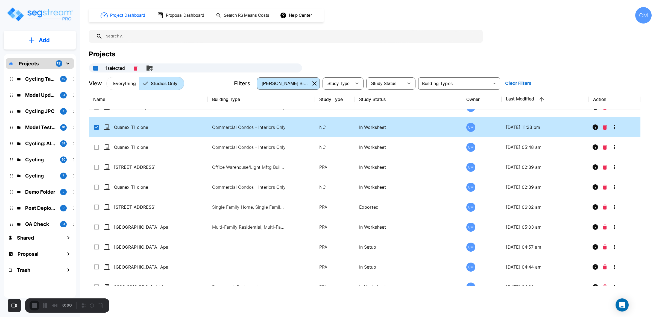
click at [90, 307] on div "Recorder controls - play pause" at bounding box center [92, 305] width 26 height 9
click at [136, 60] on div "Projects 1 selected" at bounding box center [370, 60] width 563 height 23
click at [137, 53] on div "Projects" at bounding box center [370, 54] width 563 height 10
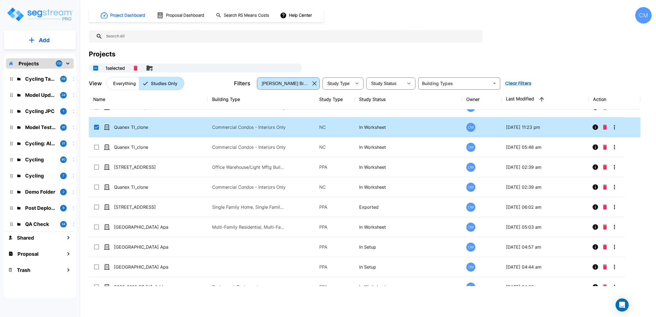
click at [137, 52] on div "Projects" at bounding box center [370, 54] width 563 height 10
click at [583, 39] on div "Project Dashboard Proposal Dashboard Search RS Means Costs Help Center CM Proje…" at bounding box center [370, 48] width 563 height 83
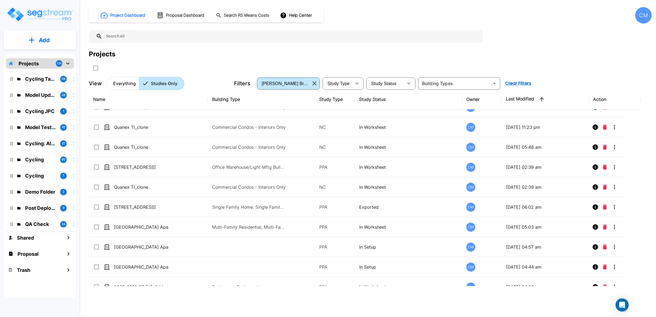
checkbox input "false"
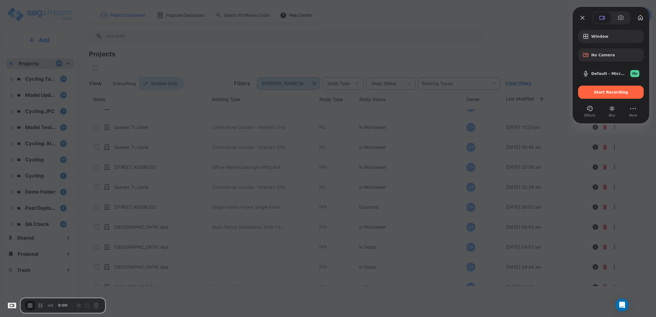
drag, startPoint x: 619, startPoint y: 113, endPoint x: 405, endPoint y: 131, distance: 214.5
click at [619, 113] on div "Effects Blur More" at bounding box center [611, 111] width 66 height 14
click at [593, 97] on div "Start Recording" at bounding box center [611, 92] width 66 height 13
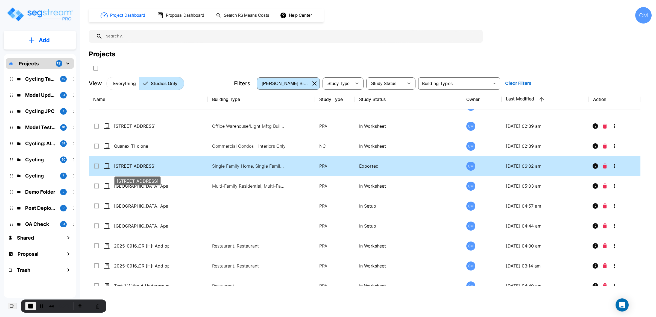
scroll to position [533, 0]
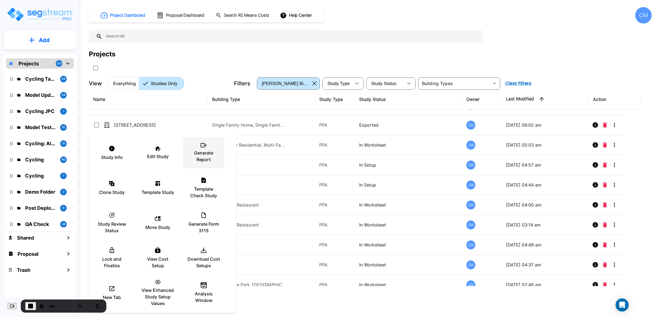
click at [209, 154] on p "Generate Report" at bounding box center [203, 156] width 33 height 13
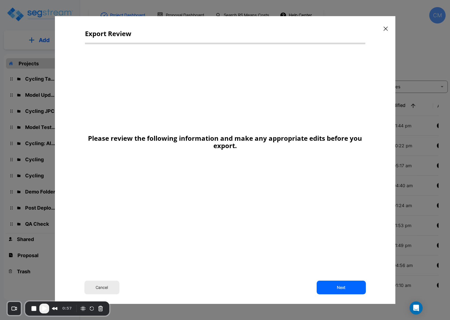
scroll to position [533, 0]
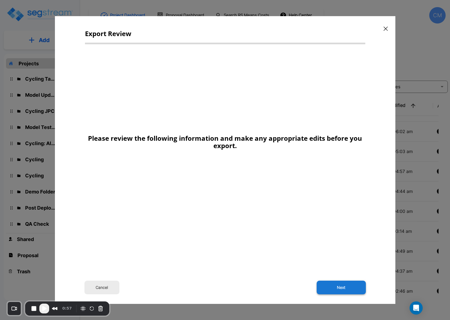
click at [323, 285] on button "Next" at bounding box center [341, 288] width 49 height 14
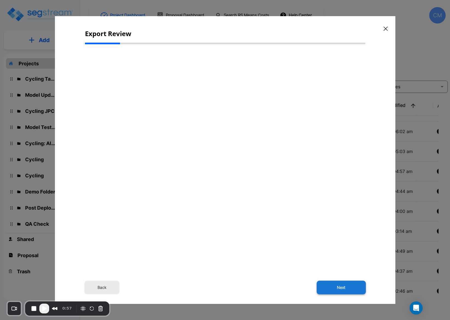
click at [342, 284] on button "Next" at bounding box center [341, 288] width 49 height 14
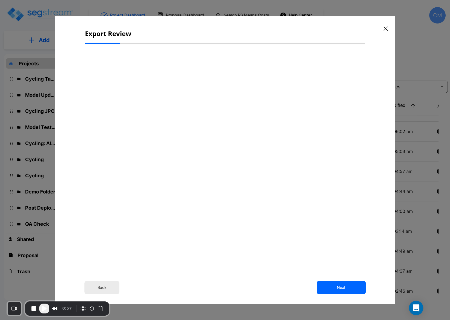
select select "2025"
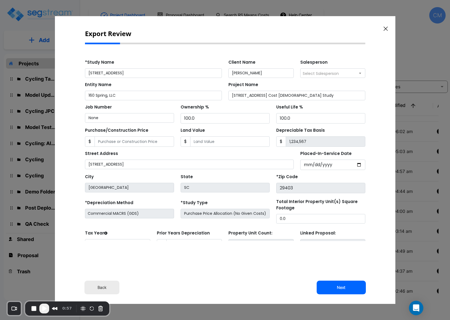
scroll to position [0, 0]
click at [28, 191] on div at bounding box center [225, 160] width 450 height 320
click at [45, 310] on span "Play Recording" at bounding box center [44, 308] width 7 height 7
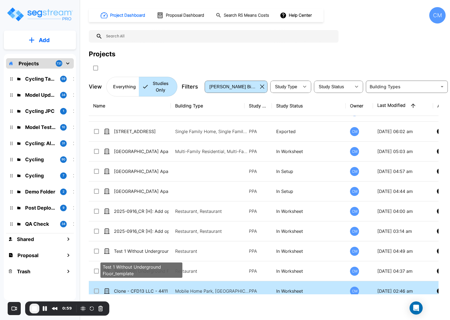
scroll to position [574, 0]
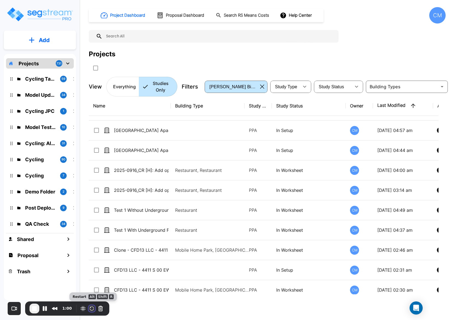
click at [89, 308] on button "Restart Recording" at bounding box center [92, 308] width 7 height 7
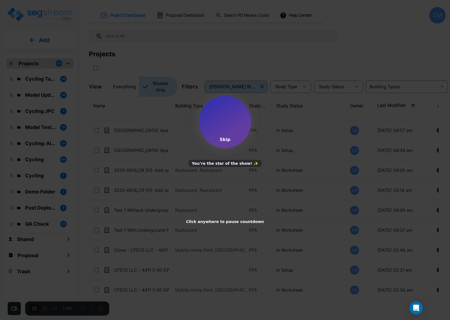
click at [225, 139] on div "Skip" at bounding box center [225, 139] width 11 height 5
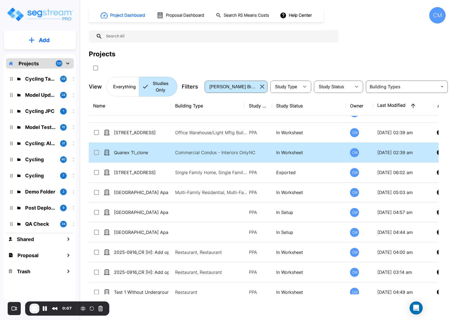
scroll to position [533, 0]
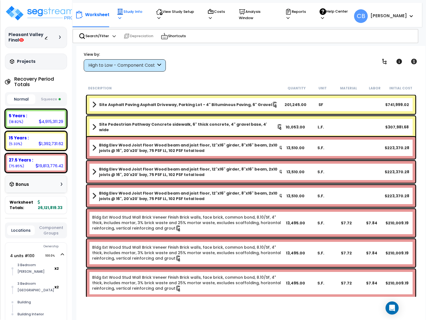
click at [124, 12] on p "Study Info" at bounding box center [131, 14] width 29 height 13
click at [260, 70] on div "View by: High to Low - Component Cost High to Low - Component Cost" at bounding box center [251, 61] width 338 height 20
click at [162, 15] on p "View Study Setup" at bounding box center [176, 14] width 41 height 13
click at [118, 16] on icon at bounding box center [119, 18] width 3 height 4
click at [162, 13] on icon at bounding box center [161, 13] width 3 height 3
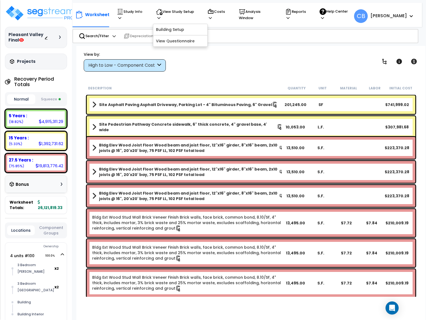
click at [63, 30] on div "Pleasant Valley Final Depreciable Tax Basis : $13,175,312.50 Placed-In-Service …" at bounding box center [36, 37] width 62 height 21
click at [59, 36] on icon at bounding box center [60, 37] width 2 height 3
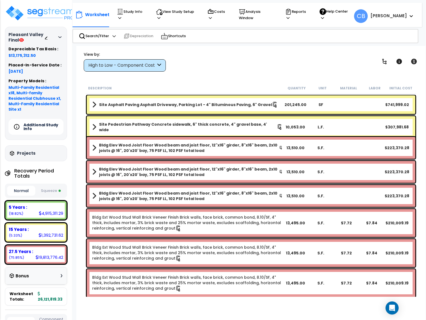
click at [42, 124] on h5 "Additional Study Info" at bounding box center [43, 127] width 38 height 8
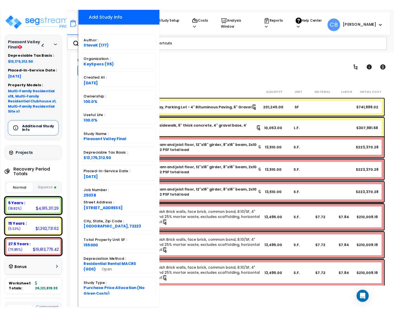
scroll to position [71, 0]
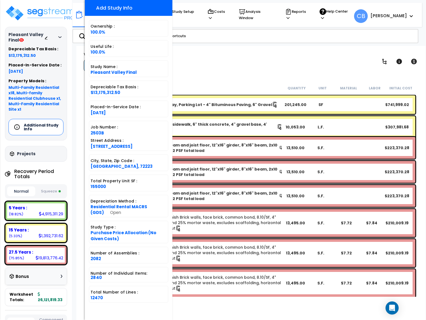
click at [258, 63] on div "View by: High to Low - Component Cost High to Low - Component Cost" at bounding box center [251, 61] width 338 height 20
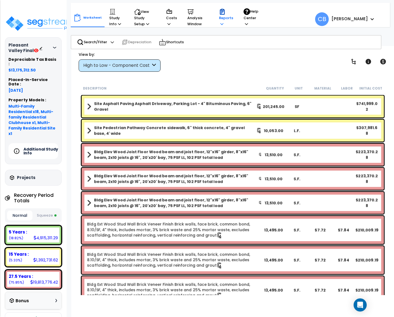
click at [218, 24] on div "Reports Get Report Manage Report Images Manage Report Custom Fields Download Re…" at bounding box center [226, 18] width 20 height 24
click at [225, 27] on div "Reports" at bounding box center [226, 18] width 14 height 24
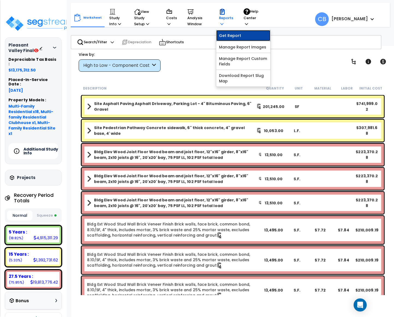
click at [228, 35] on link "Get Report" at bounding box center [243, 35] width 54 height 11
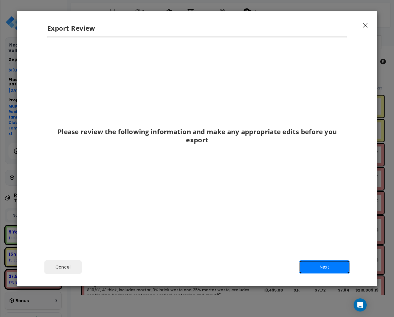
click at [315, 266] on button "Next" at bounding box center [324, 267] width 51 height 14
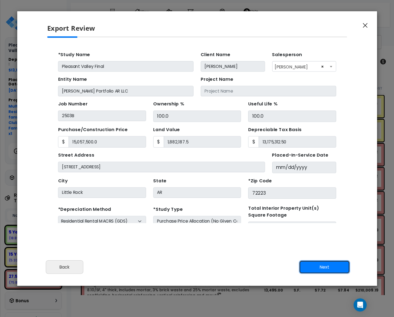
click at [315, 267] on button "Next" at bounding box center [324, 267] width 51 height 14
type input "15057500"
type input "1882187.5"
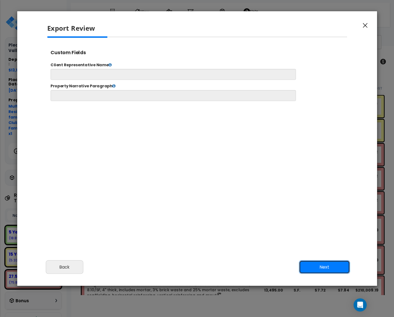
click at [316, 267] on button "Next" at bounding box center [324, 267] width 51 height 14
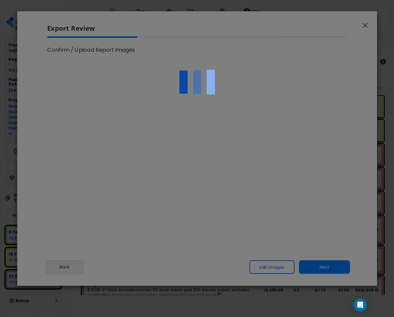
scroll to position [223, 14]
type input "15,057,500.0"
type input "1,882,187.5"
select select "2025"
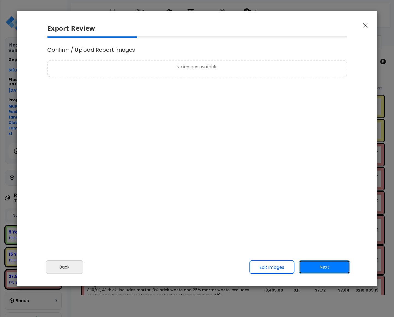
click at [316, 268] on button "Next" at bounding box center [324, 267] width 51 height 14
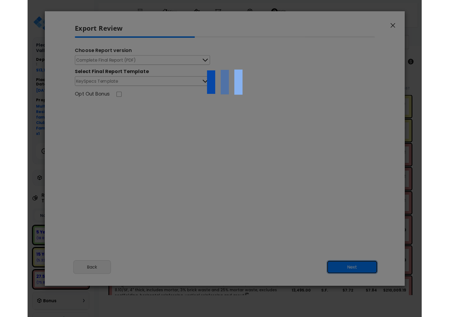
scroll to position [0, 0]
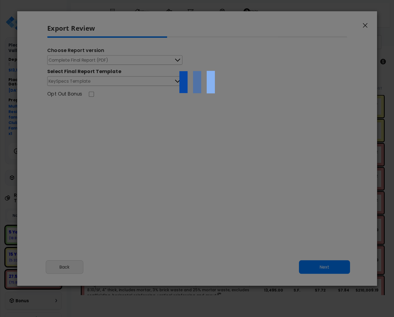
click at [316, 268] on div at bounding box center [197, 158] width 394 height 317
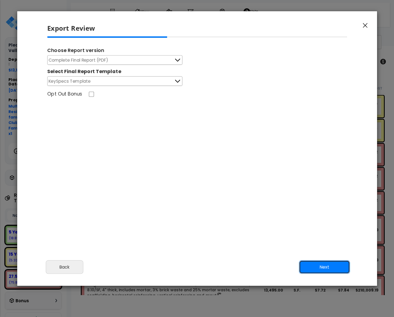
click at [332, 263] on button "Next" at bounding box center [324, 267] width 51 height 14
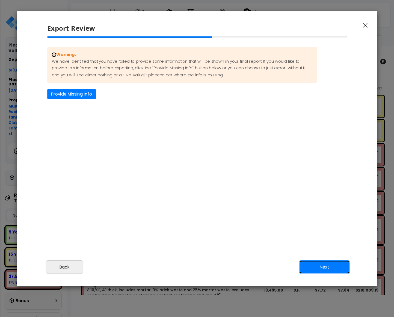
click at [332, 263] on button "Next" at bounding box center [324, 267] width 51 height 14
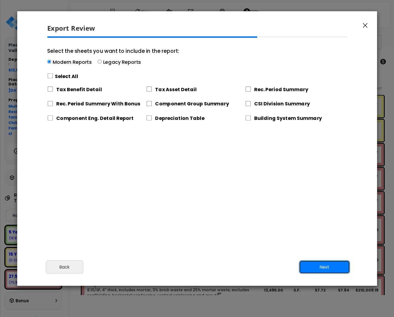
click at [332, 263] on button "Next" at bounding box center [324, 267] width 51 height 14
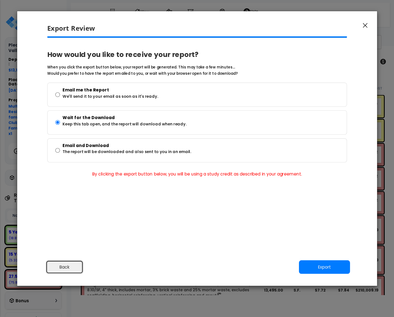
click at [52, 266] on button "Back" at bounding box center [65, 267] width 38 height 14
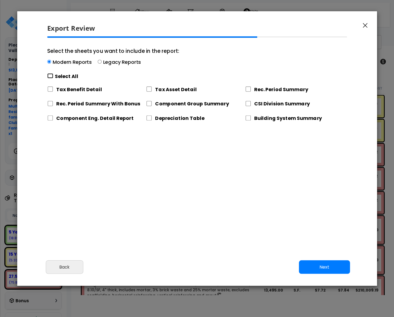
click at [50, 77] on input "Select the sheets you want to include in the report: Modern Reports Legacy Repo…" at bounding box center [50, 75] width 6 height 5
checkbox input "true"
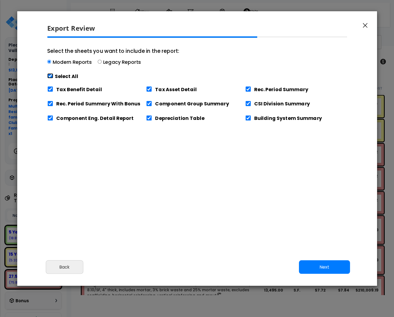
checkbox input "true"
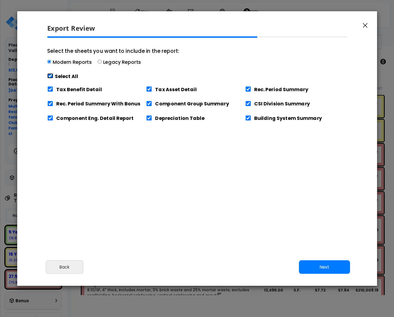
checkbox input "true"
click at [335, 264] on button "Next" at bounding box center [324, 267] width 51 height 14
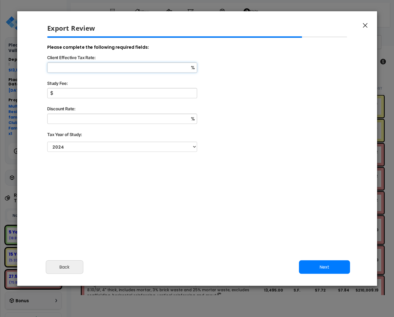
click at [122, 67] on input "Client Effective Tax Rate:" at bounding box center [122, 67] width 150 height 10
click at [319, 264] on button "Next" at bounding box center [324, 267] width 51 height 14
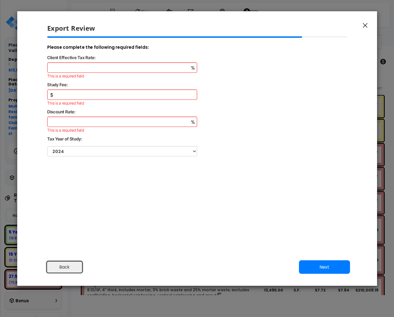
click at [73, 270] on button "Back" at bounding box center [65, 267] width 38 height 14
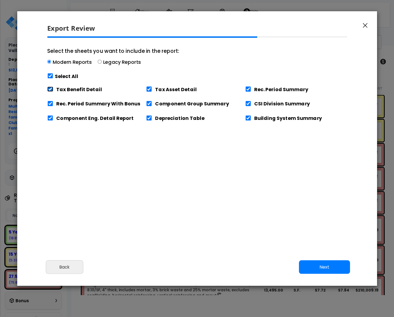
click at [49, 90] on input "Tax Benefit Detail" at bounding box center [50, 88] width 6 height 5
checkbox input "false"
click at [320, 266] on button "Next" at bounding box center [324, 267] width 51 height 14
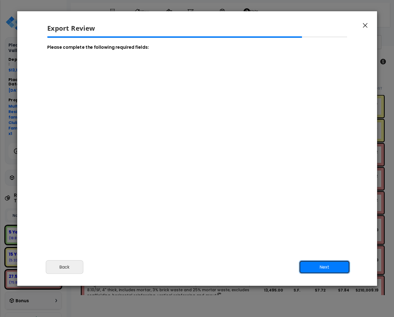
click at [320, 267] on button "Next" at bounding box center [324, 267] width 51 height 14
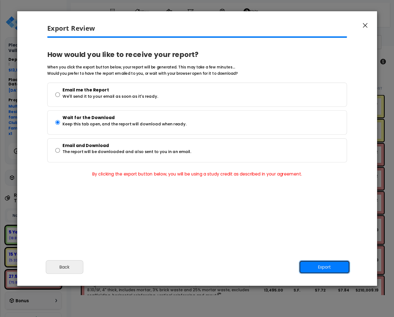
click at [320, 266] on button "Export" at bounding box center [324, 267] width 51 height 14
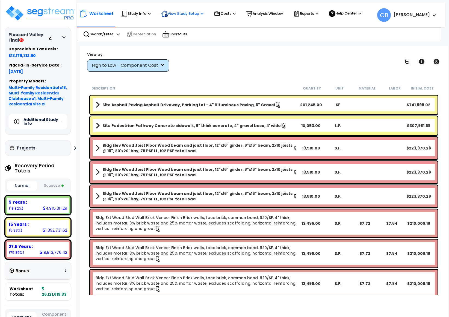
click at [164, 12] on icon at bounding box center [164, 13] width 7 height 7
click at [47, 121] on h5 "Additional Study Info" at bounding box center [43, 122] width 38 height 8
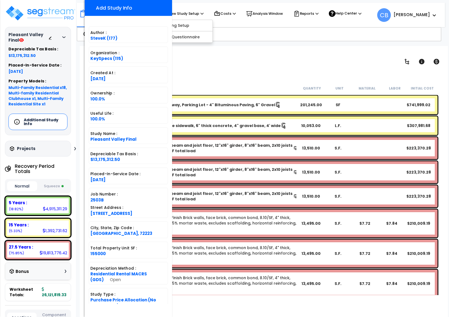
scroll to position [74, 0]
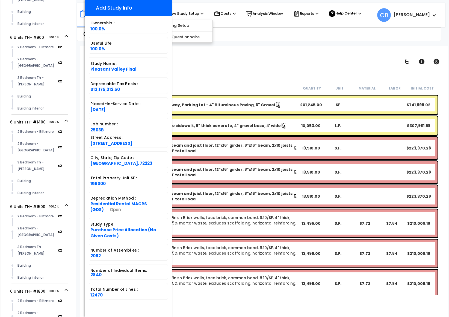
click at [272, 88] on div "Description" at bounding box center [195, 87] width 207 height 5
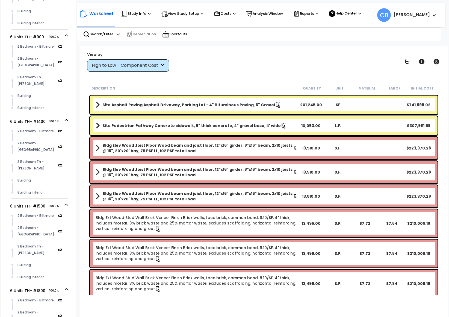
scroll to position [1147, 0]
click at [318, 15] on p "Reports" at bounding box center [306, 13] width 25 height 7
drag, startPoint x: 282, startPoint y: 49, endPoint x: 264, endPoint y: 30, distance: 26.3
click at [283, 50] on div "Worksheet Study Info Study Setup Add Property Unit Template study Clone study CB" at bounding box center [264, 204] width 368 height 317
click at [257, 14] on p "Analysis Window" at bounding box center [264, 13] width 37 height 7
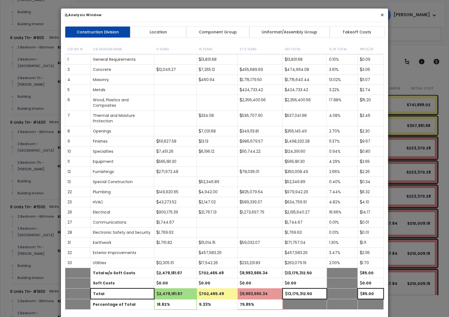
click at [374, 16] on button "×" at bounding box center [383, 15] width 4 height 6
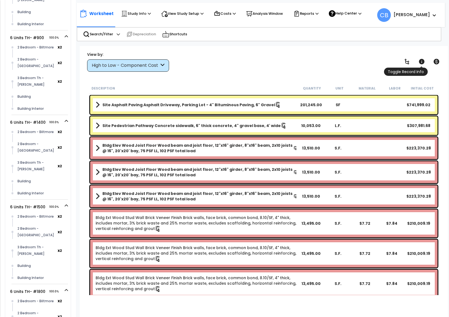
click at [374, 61] on icon at bounding box center [421, 61] width 5 height 5
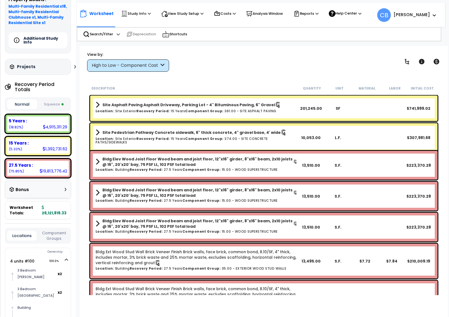
scroll to position [0, 0]
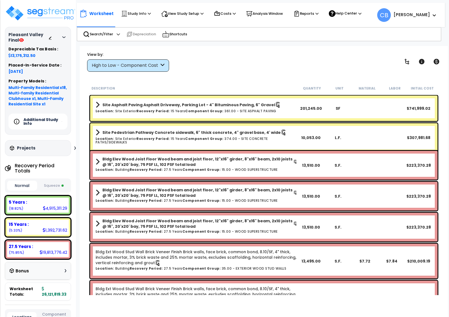
click at [63, 37] on icon at bounding box center [63, 37] width 3 height 2
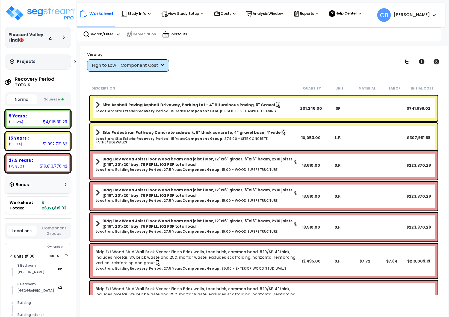
click at [63, 36] on icon at bounding box center [64, 37] width 2 height 3
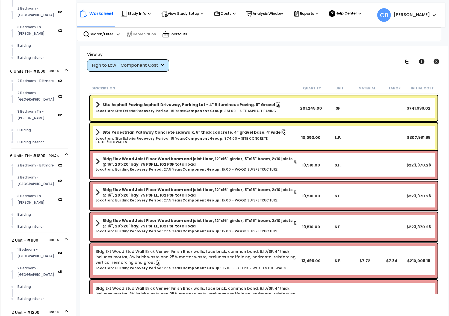
scroll to position [24, 0]
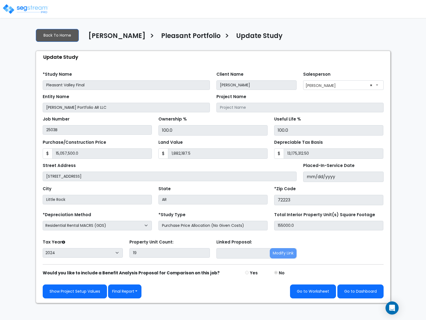
select select "2024"
drag, startPoint x: 125, startPoint y: 242, endPoint x: 177, endPoint y: 242, distance: 51.9
click at [177, 242] on div "Tax Year Please Enter The Placed In Service Date First. 2026 2025 2024 Prior Ye…" at bounding box center [212, 249] width 347 height 22
click at [157, 260] on div "Property Unit Count: 19" at bounding box center [169, 249] width 87 height 22
copy label "Property Unit Count:"
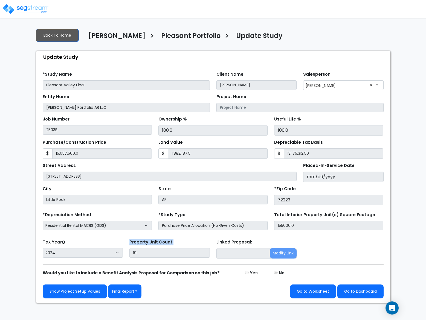
drag, startPoint x: 172, startPoint y: 241, endPoint x: 130, endPoint y: 244, distance: 42.2
click at [130, 244] on div "Property Unit Count: 19" at bounding box center [169, 249] width 87 height 22
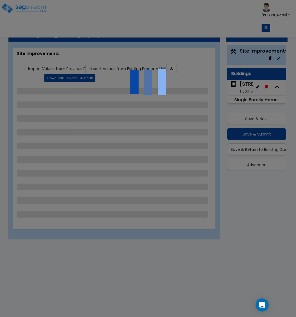
select select "2"
select select "1"
select select "2"
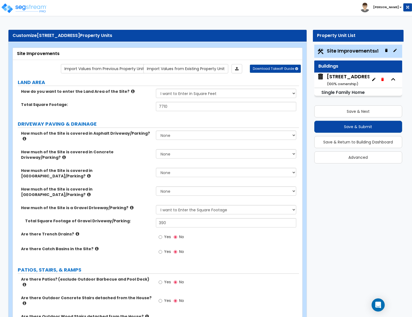
click at [296, 77] on div "1038 S New Ave ( 100 % ownership)" at bounding box center [351, 80] width 49 height 14
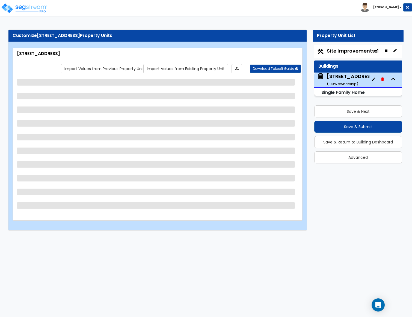
select select "1"
select select "8"
select select "1"
select select "5"
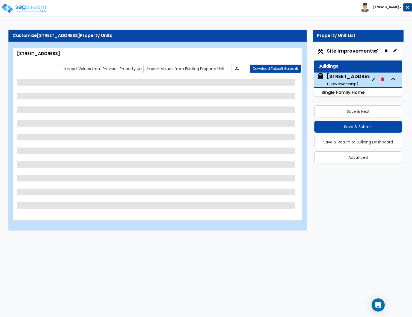
select select "1"
select select "3"
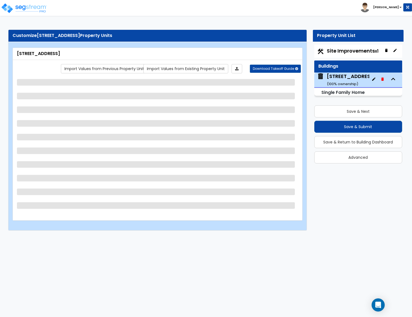
select select "1"
select select "2"
select select "3"
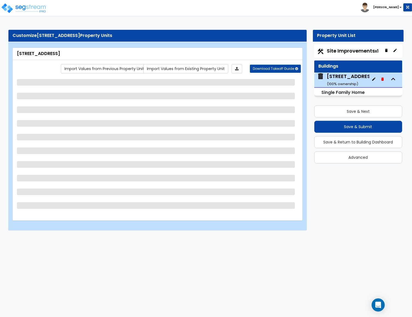
select select "2"
select select "1"
select select "6"
select select "3"
select select "1"
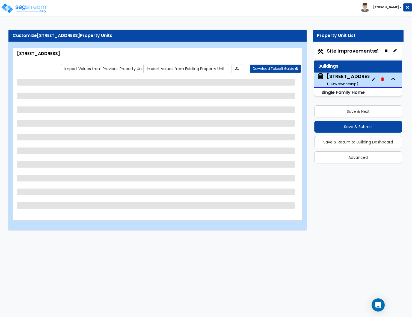
select select "3"
select select "5"
select select "2"
select select "1"
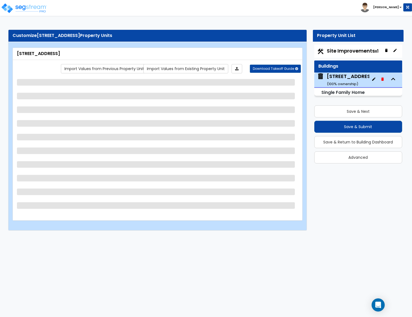
select select "1"
select select "2"
select select "1"
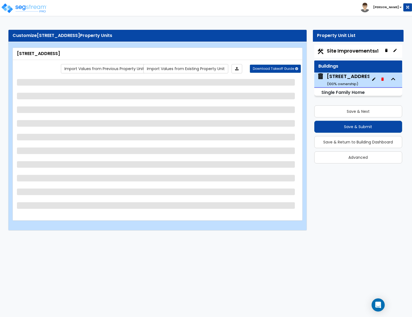
select select "2"
select select "1"
select select "2"
select select "1"
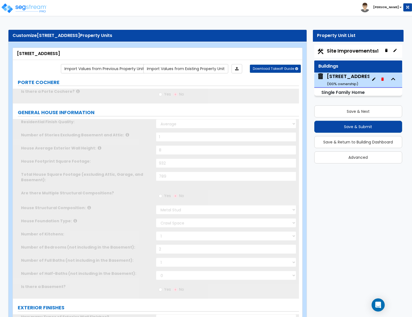
type input "1"
select select "2"
type input "2"
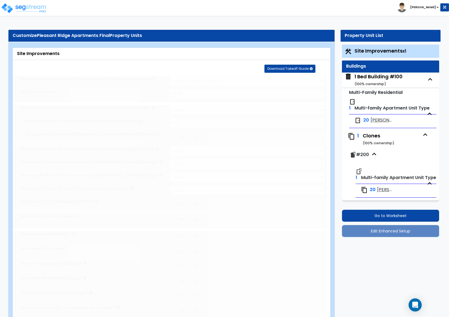
type input "14.58"
select select "1"
type input "40"
radio input "true"
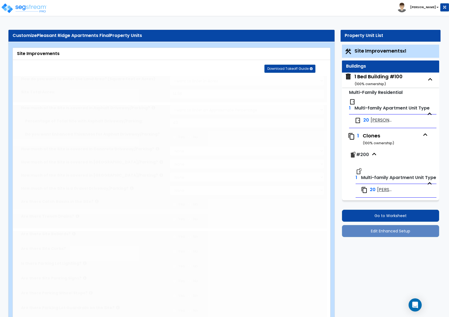
radio input "true"
select select "5"
type input "200"
radio input "true"
type input "50"
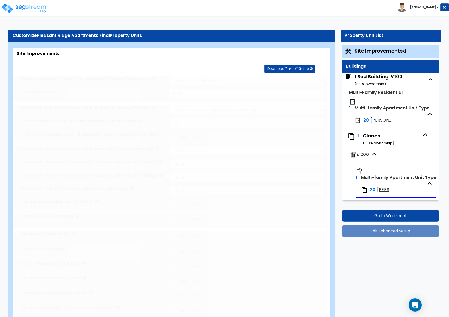
radio input "true"
select select "2"
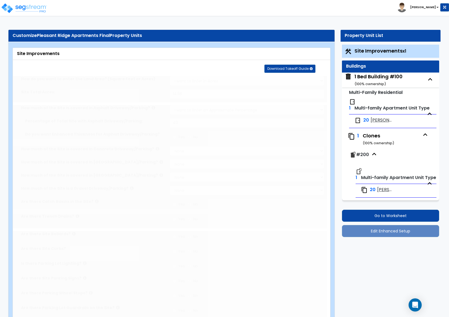
radio input "true"
type input "2"
select select "1"
type input "5"
radio input "true"
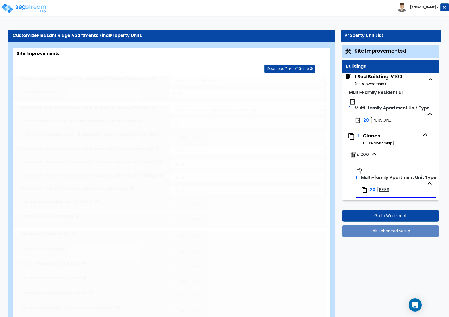
select select "1"
radio input "true"
select select "1"
select select "2"
type input "1"
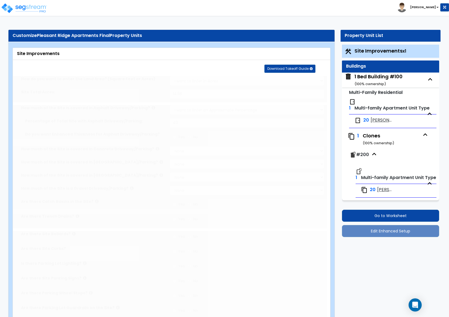
radio input "true"
select select "1"
select select "3"
type input "800"
type input "500"
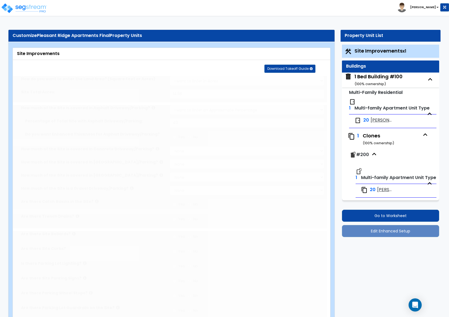
type input "5"
select select "2"
radio input "true"
type input "4"
radio input "true"
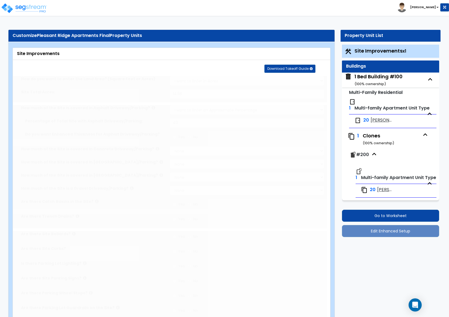
select select "1"
radio input "true"
select select "2"
radio input "true"
select select "1"
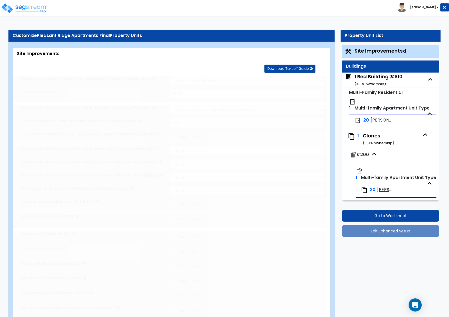
select select "3"
type input "13"
type input "5"
type input "15"
select select "2"
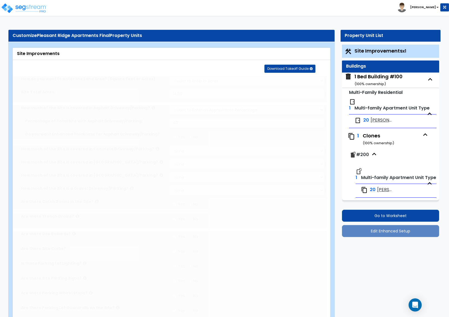
select select "2"
type input "2"
radio input "true"
type input "6"
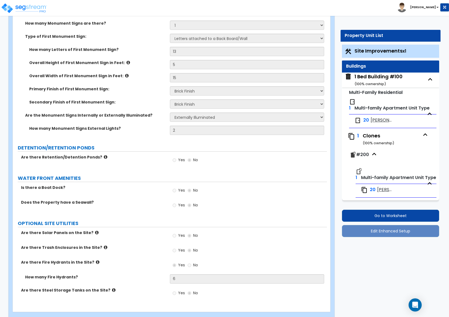
scroll to position [1525, 0]
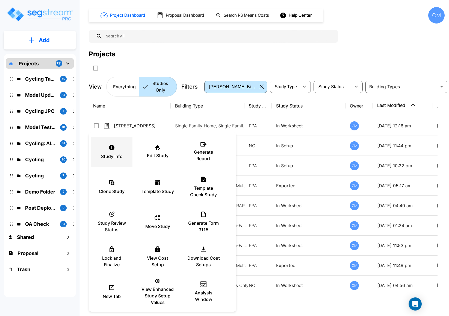
click at [103, 150] on div "Study Info" at bounding box center [111, 151] width 33 height 27
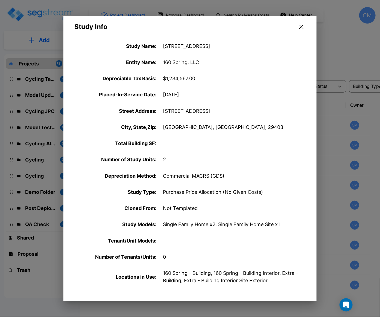
click at [33, 102] on div at bounding box center [190, 158] width 380 height 317
